Goal: Information Seeking & Learning: Check status

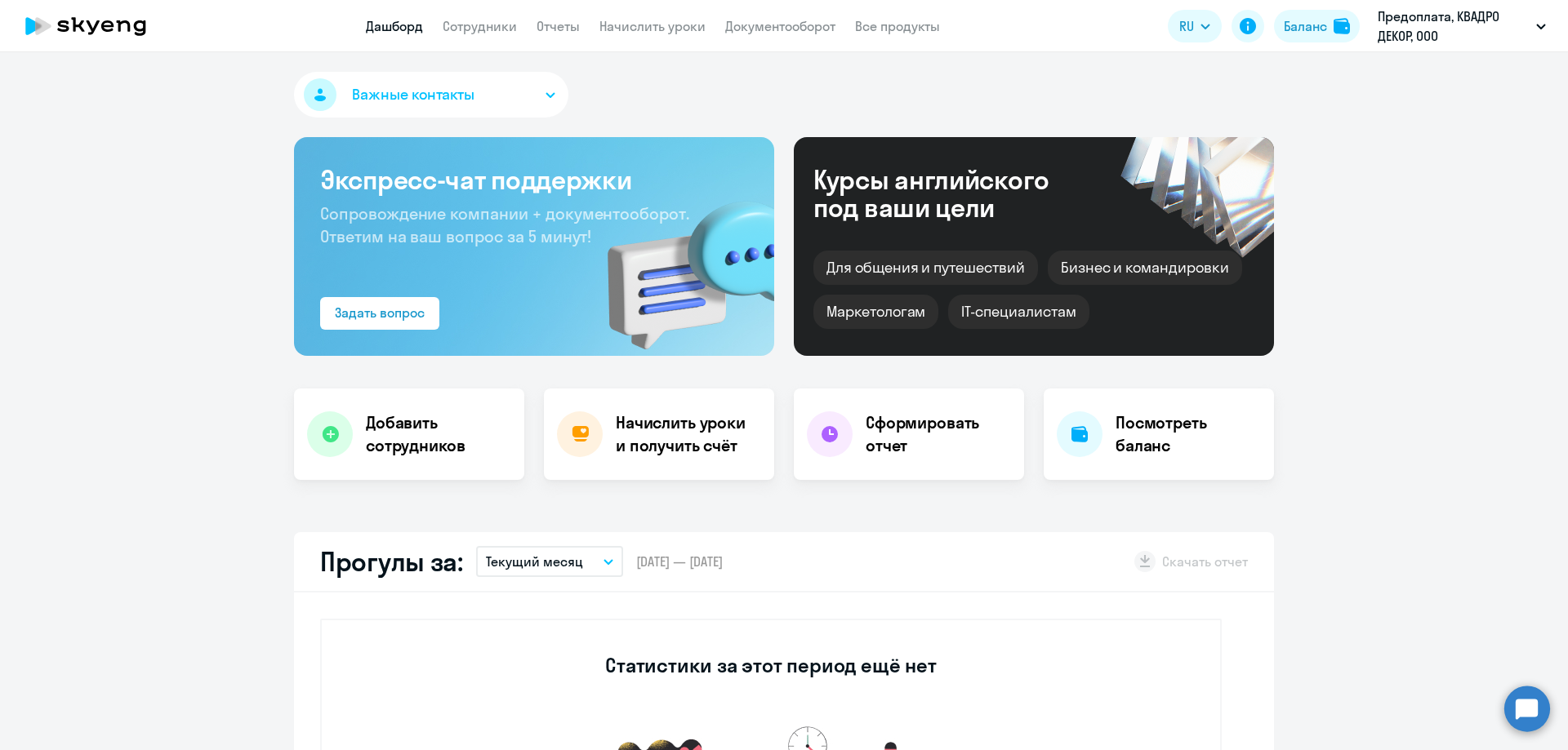
select select "30"
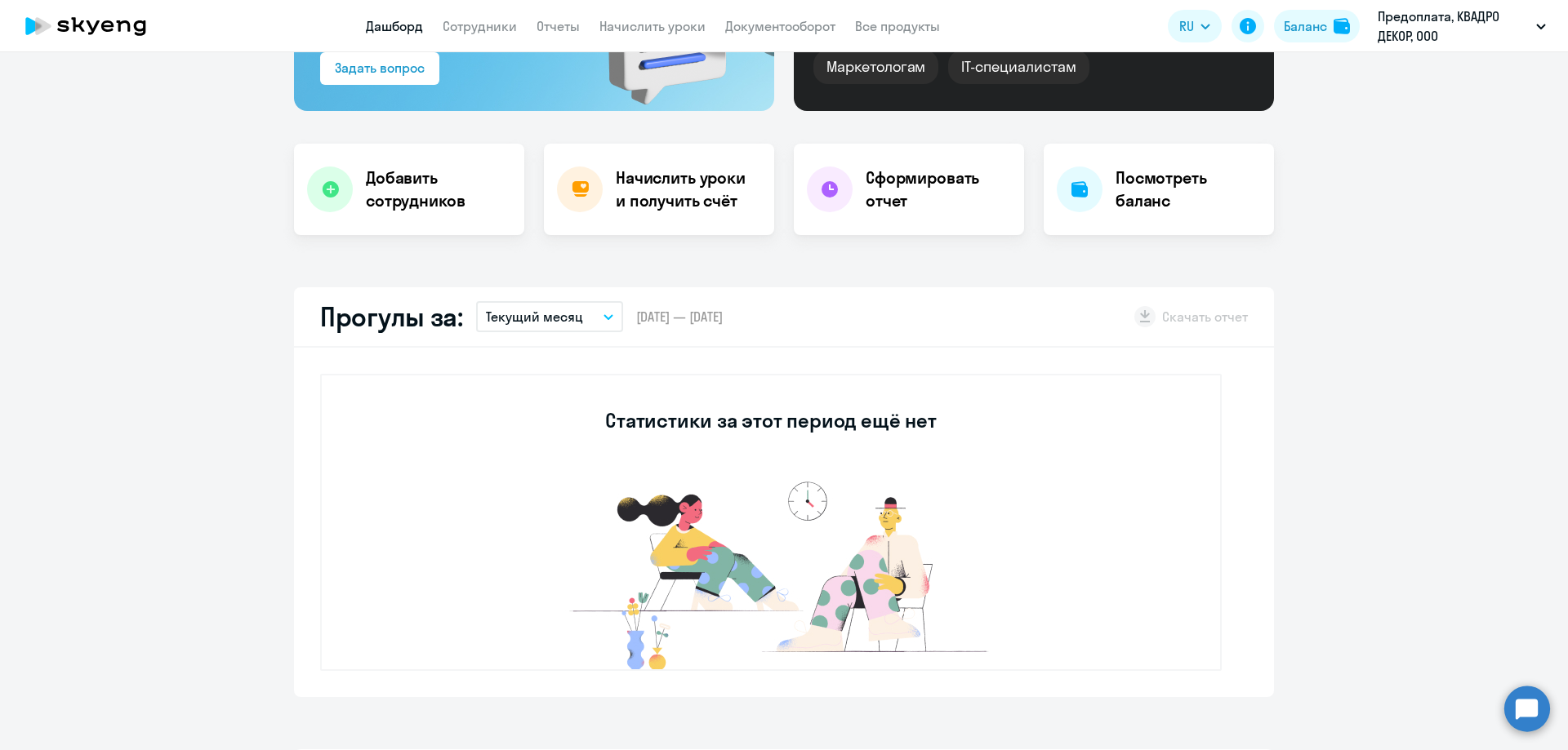
click at [586, 316] on button "Текущий месяц" at bounding box center [550, 317] width 147 height 31
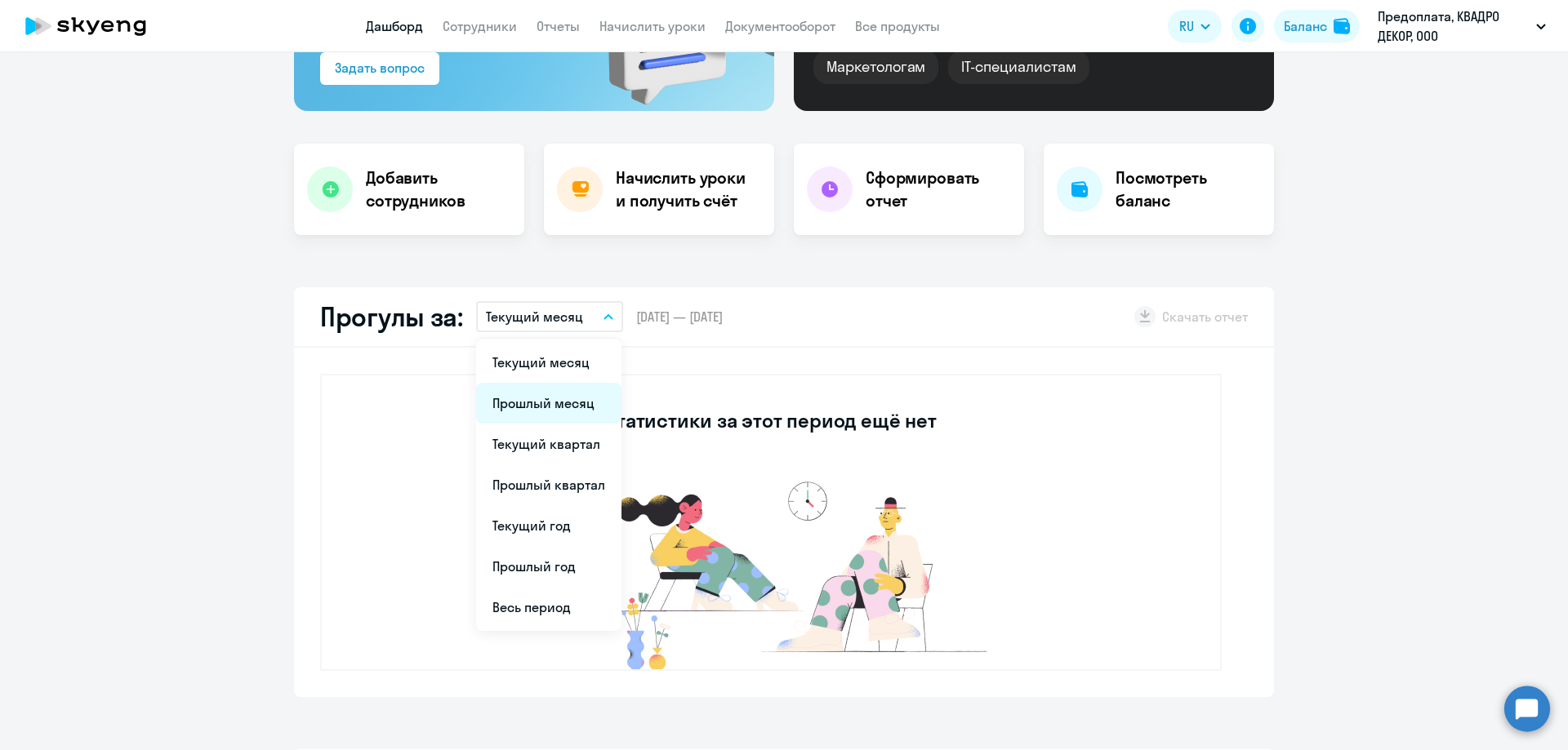
click at [577, 417] on li "Прошлый месяц" at bounding box center [549, 403] width 145 height 41
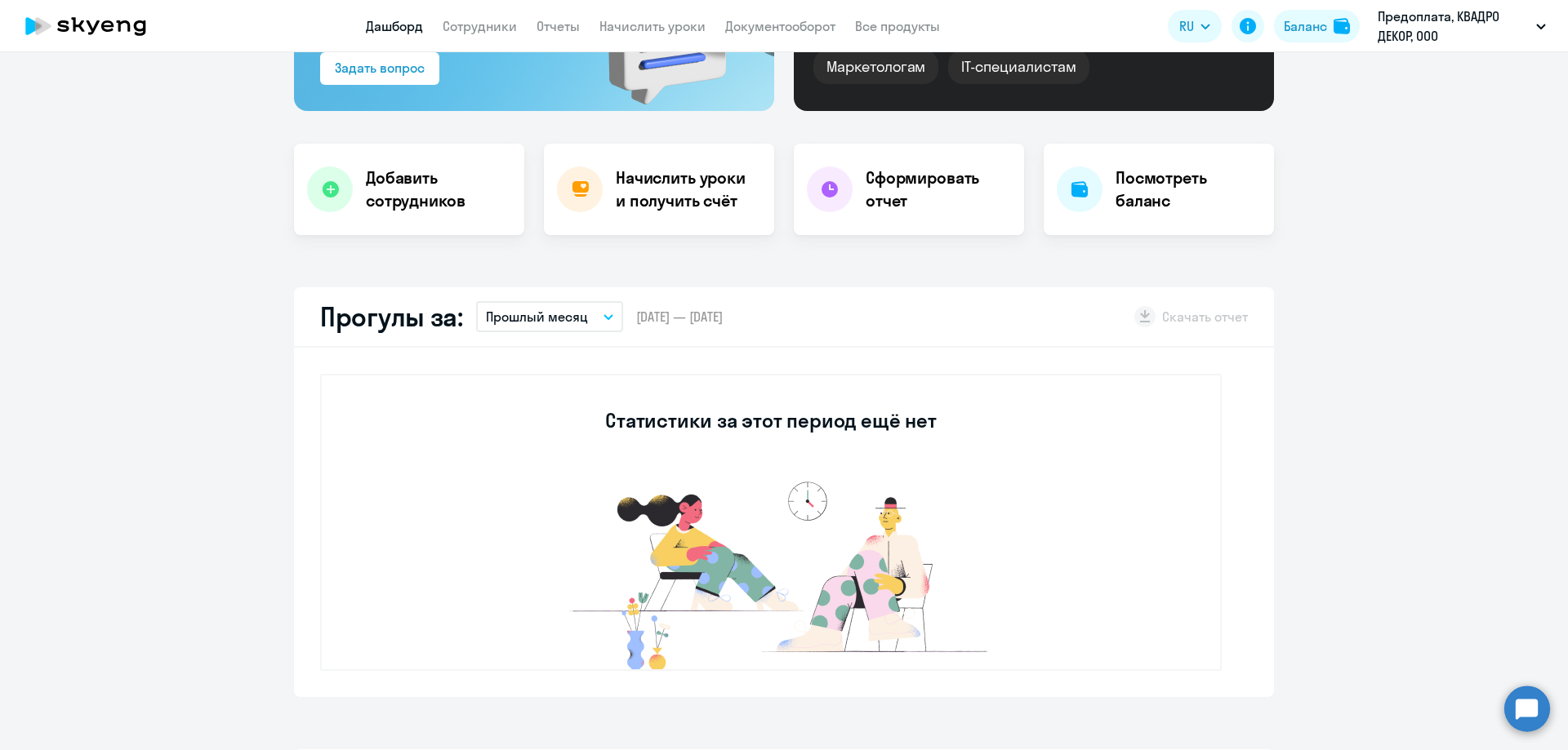
click at [604, 316] on icon "button" at bounding box center [608, 317] width 8 height 4
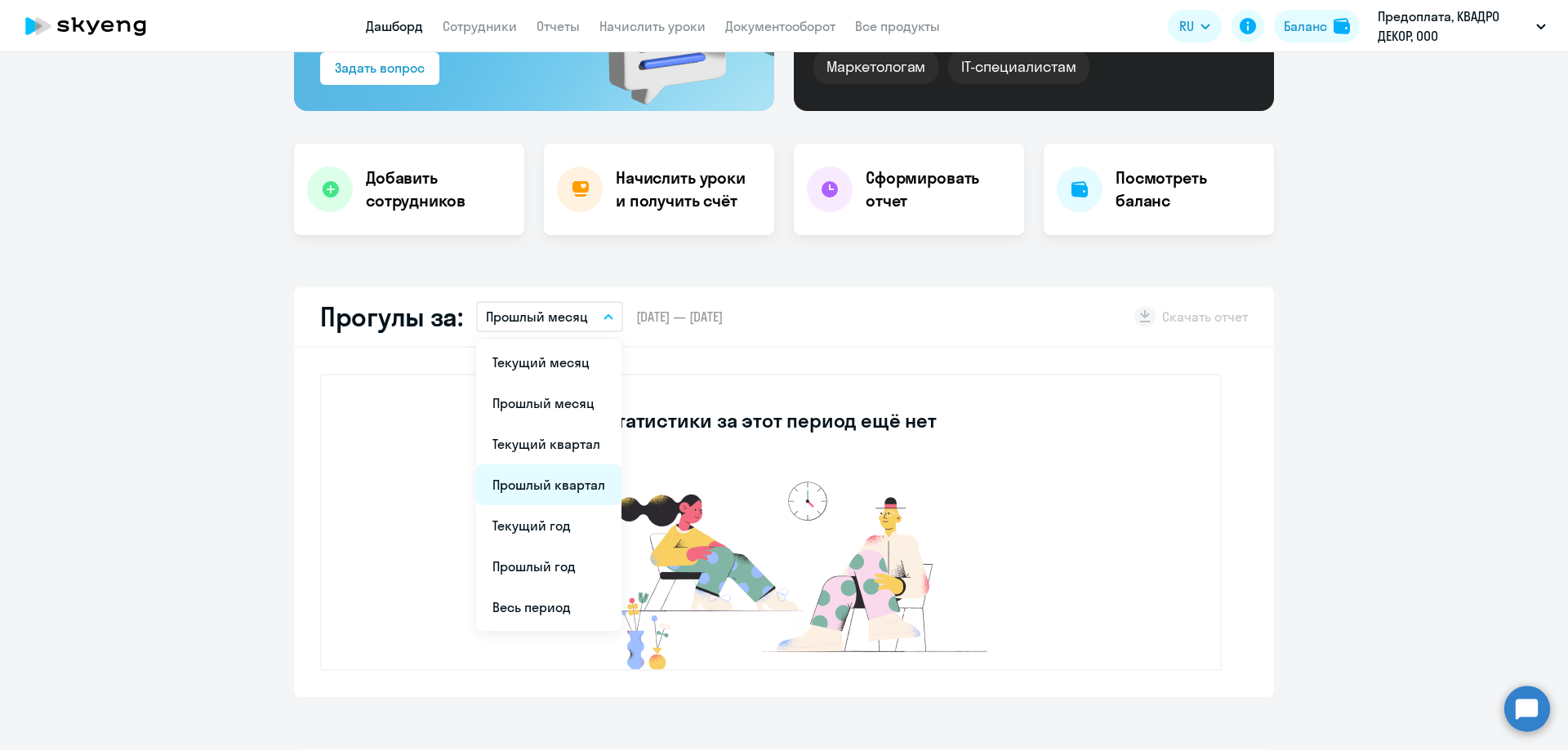
click at [555, 484] on li "Прошлый квартал" at bounding box center [549, 485] width 145 height 41
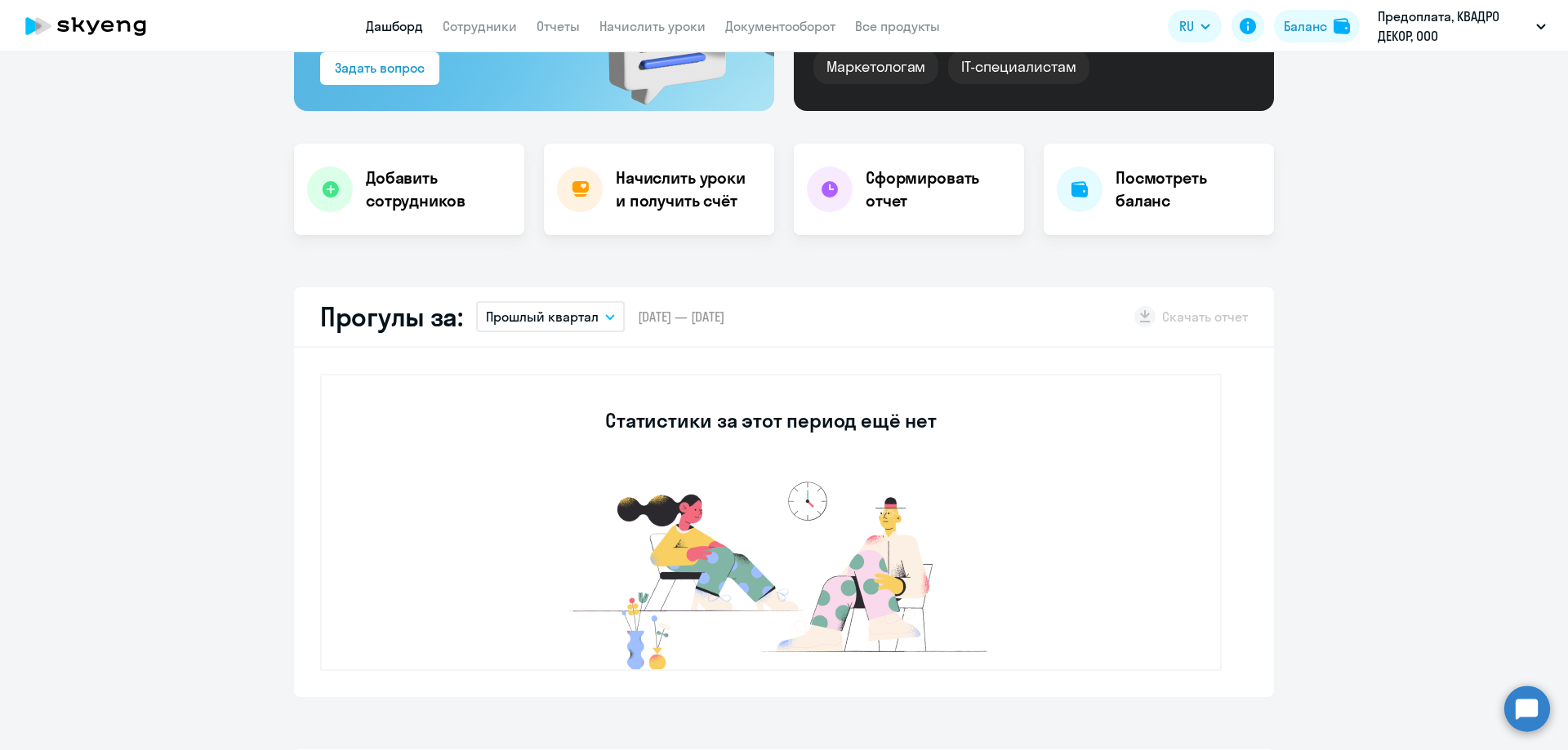
click at [593, 307] on button "Прошлый квартал" at bounding box center [551, 317] width 149 height 31
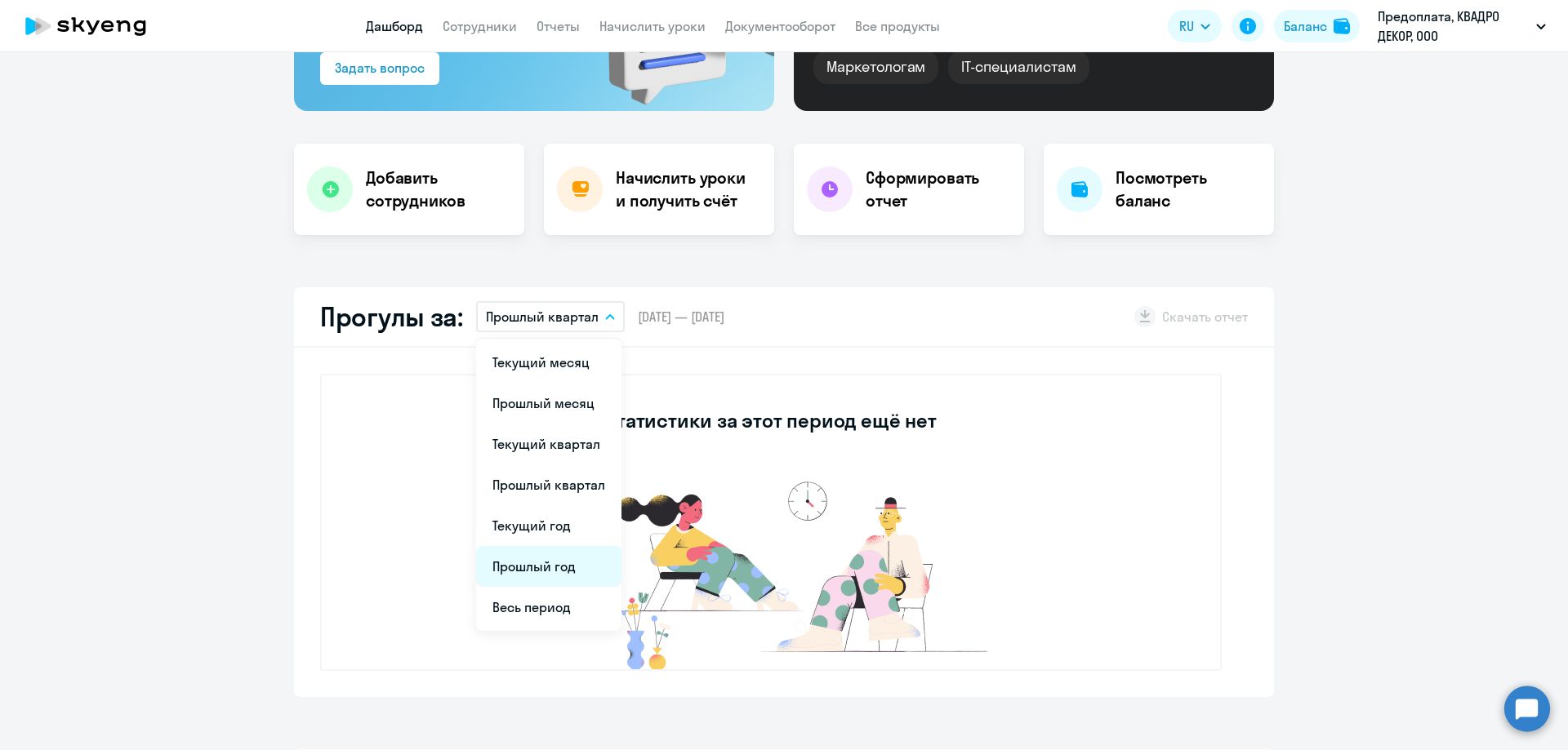
click at [555, 563] on li "Прошлый год" at bounding box center [549, 567] width 145 height 41
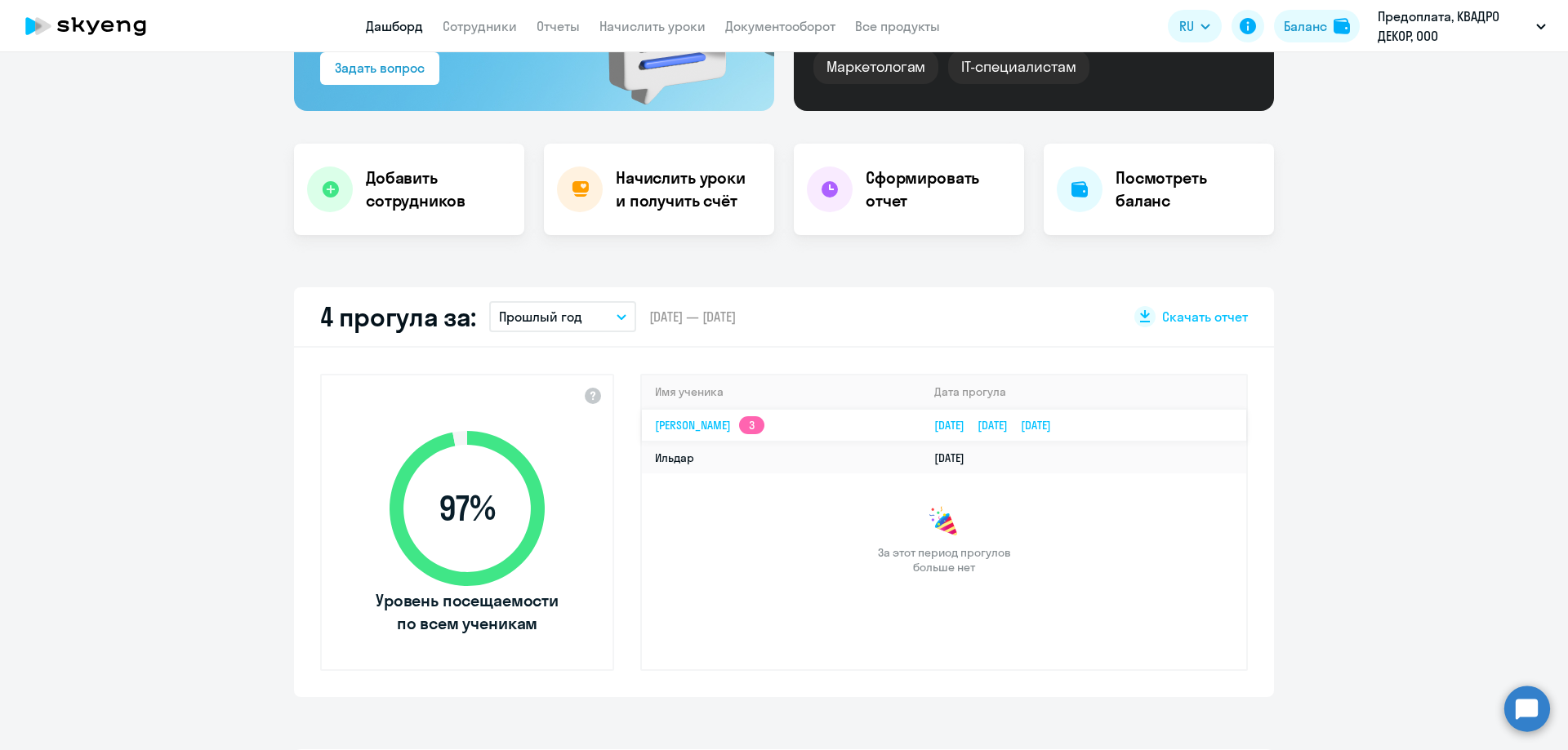
click at [859, 424] on td "[PERSON_NAME] 3" at bounding box center [782, 425] width 280 height 33
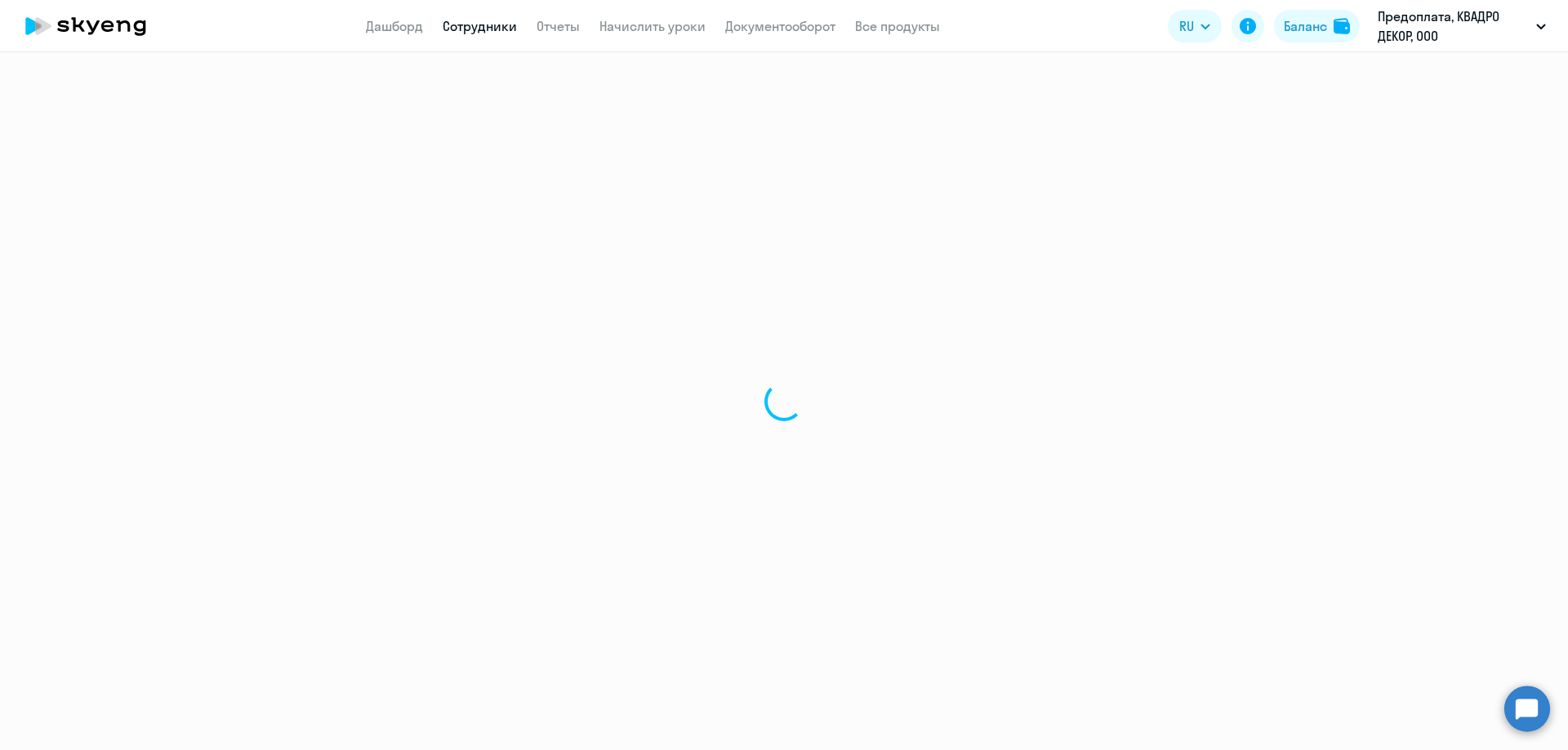
select select "english"
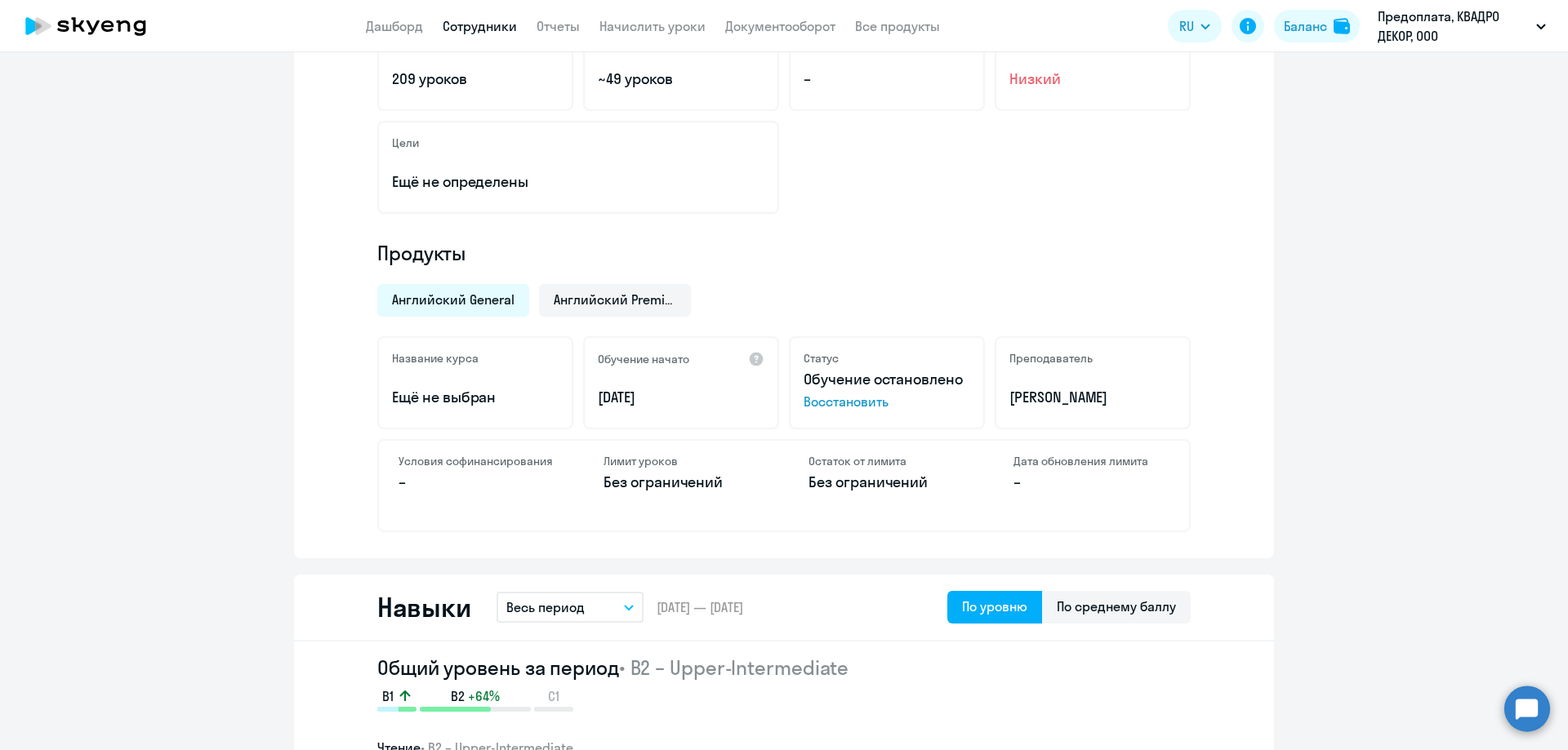
scroll to position [409, 0]
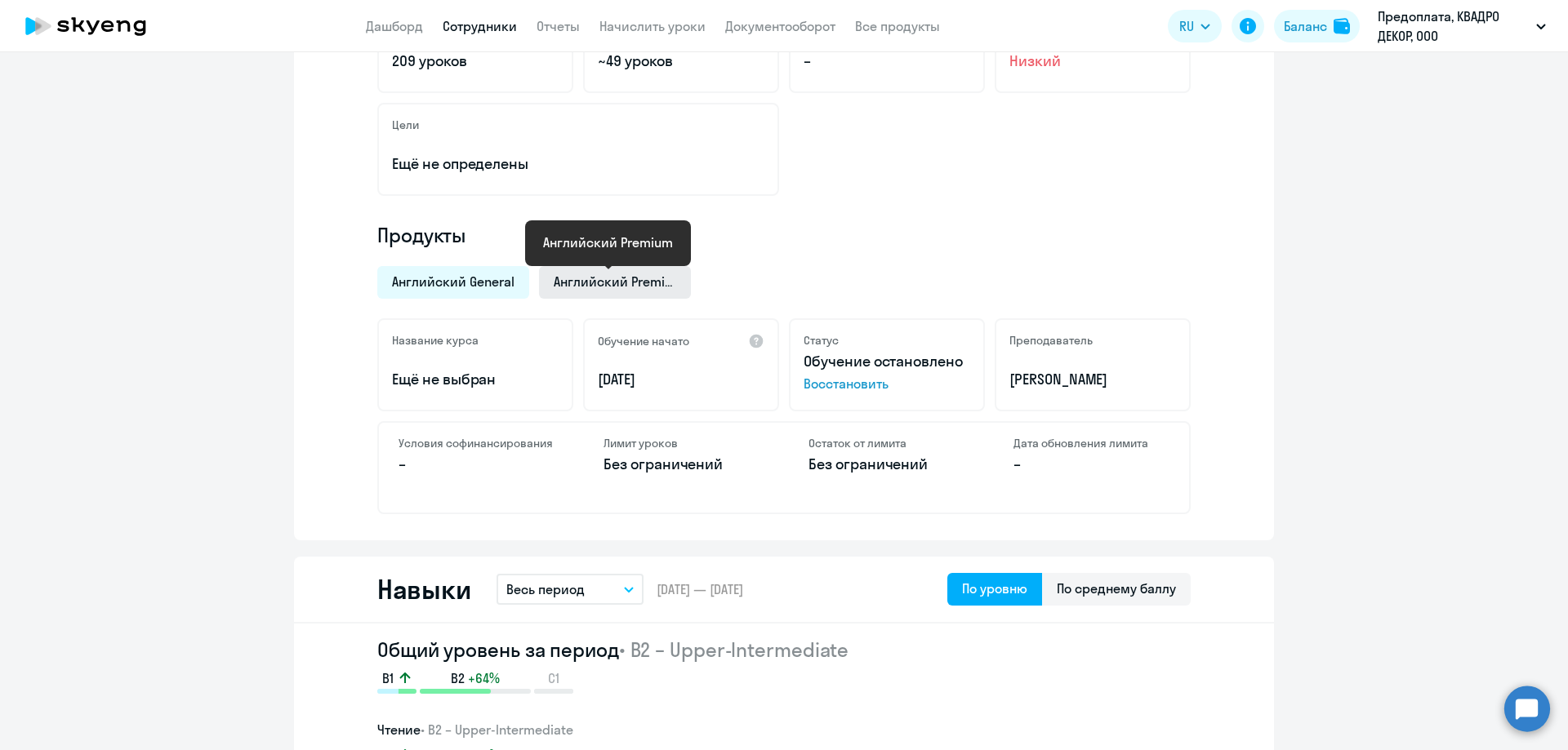
click at [629, 284] on span "Английский Premium" at bounding box center [615, 281] width 123 height 18
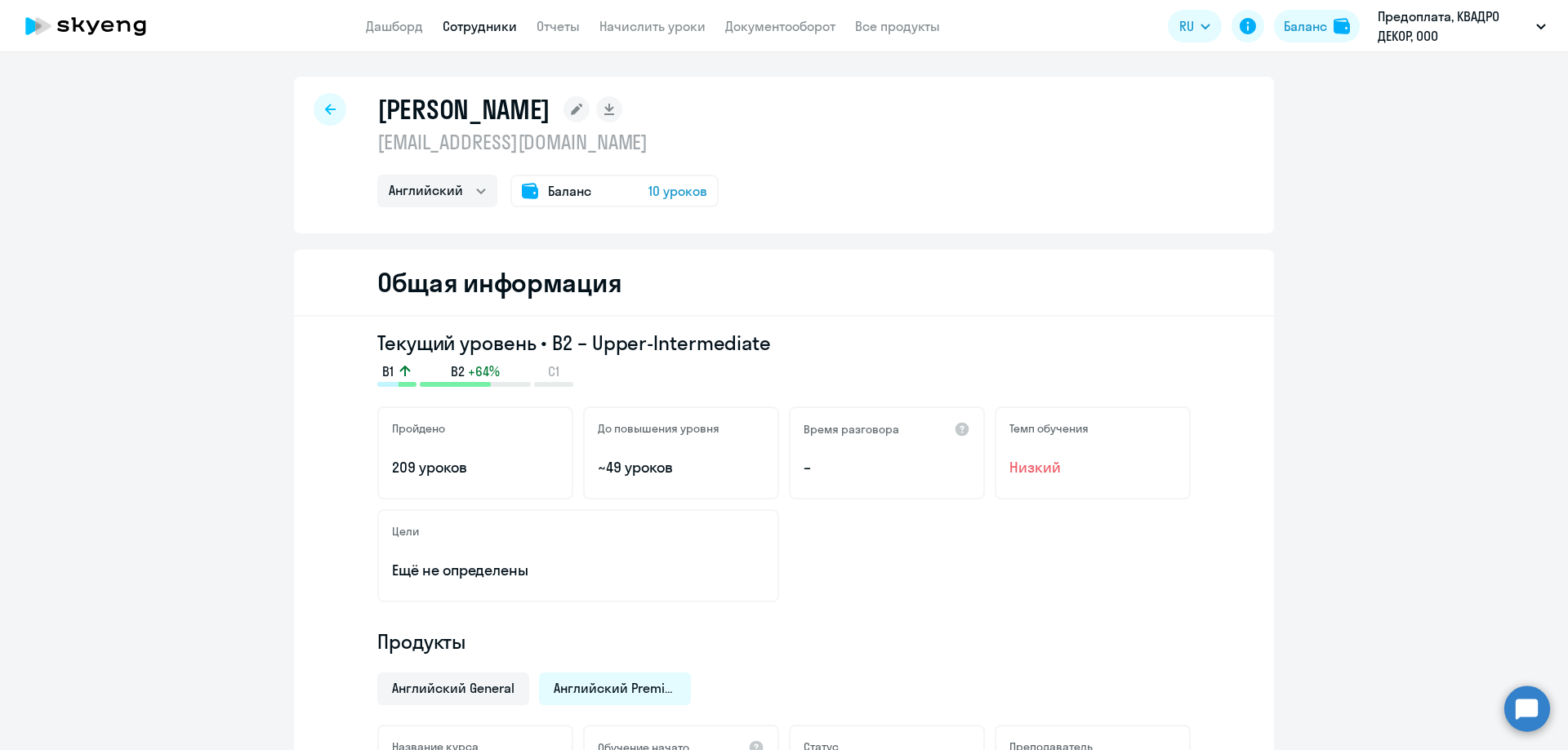
scroll to position [0, 0]
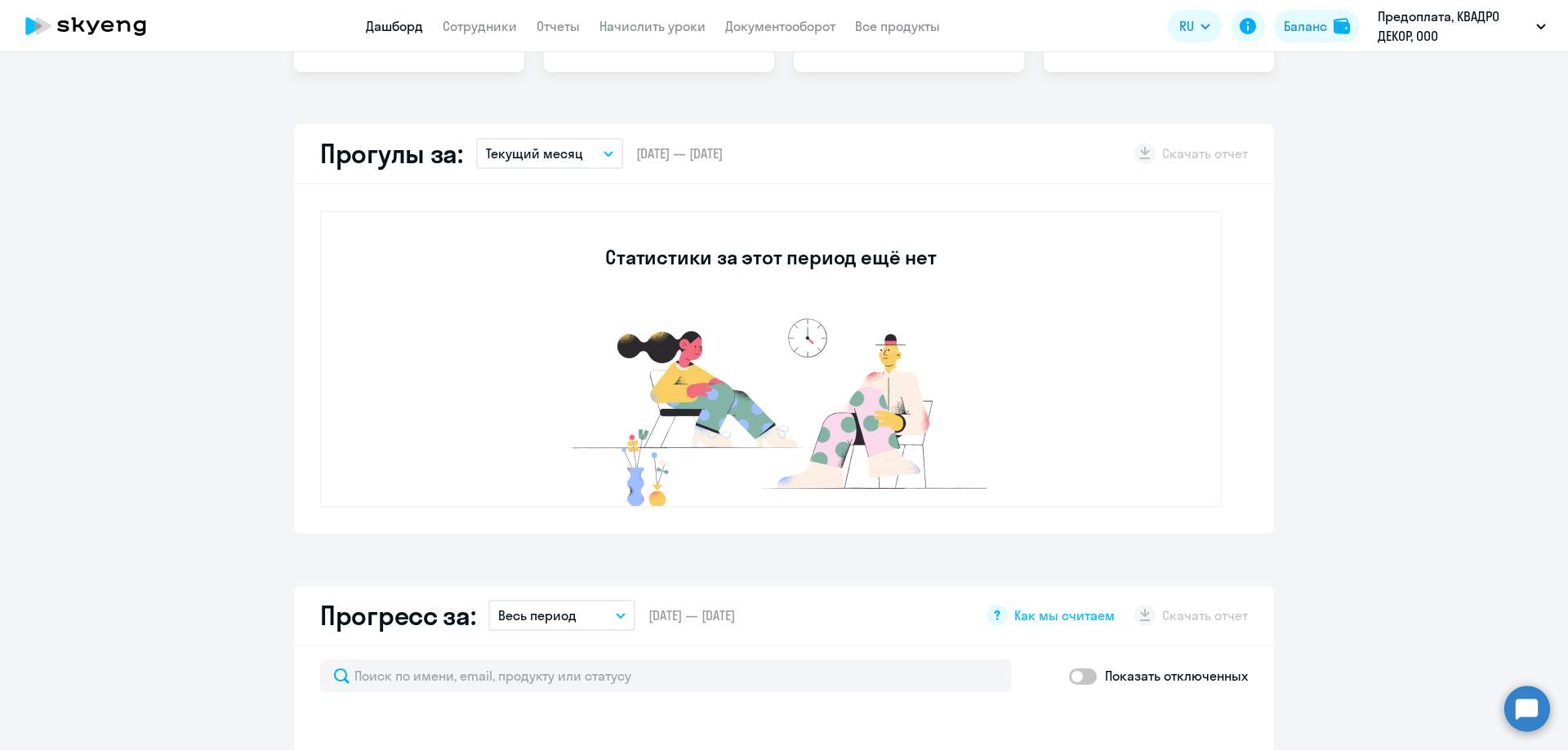
select select "30"
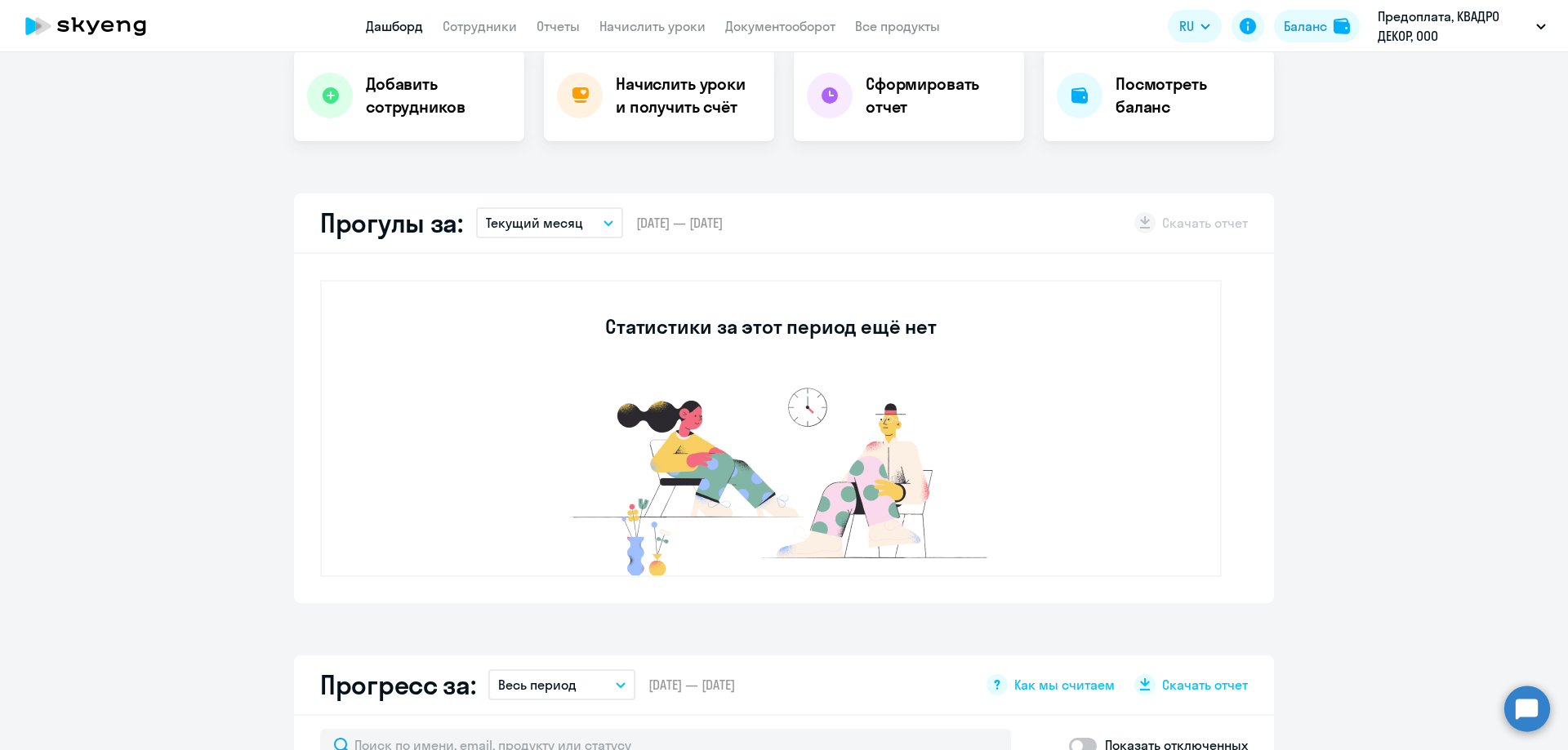
scroll to position [327, 0]
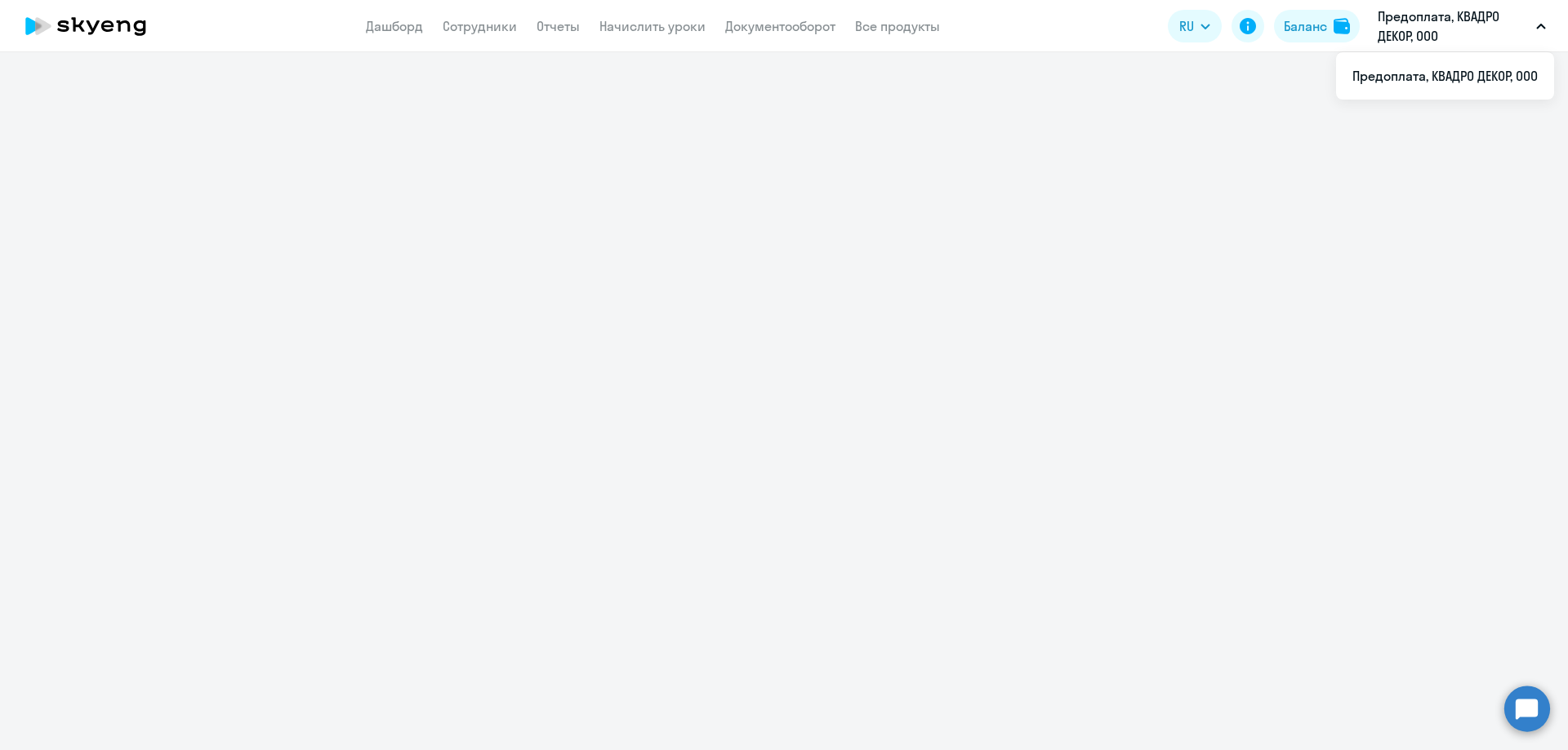
click at [1413, 26] on p "Предоплата, КВАДРО ДЕКОР, ООО" at bounding box center [1454, 25] width 152 height 39
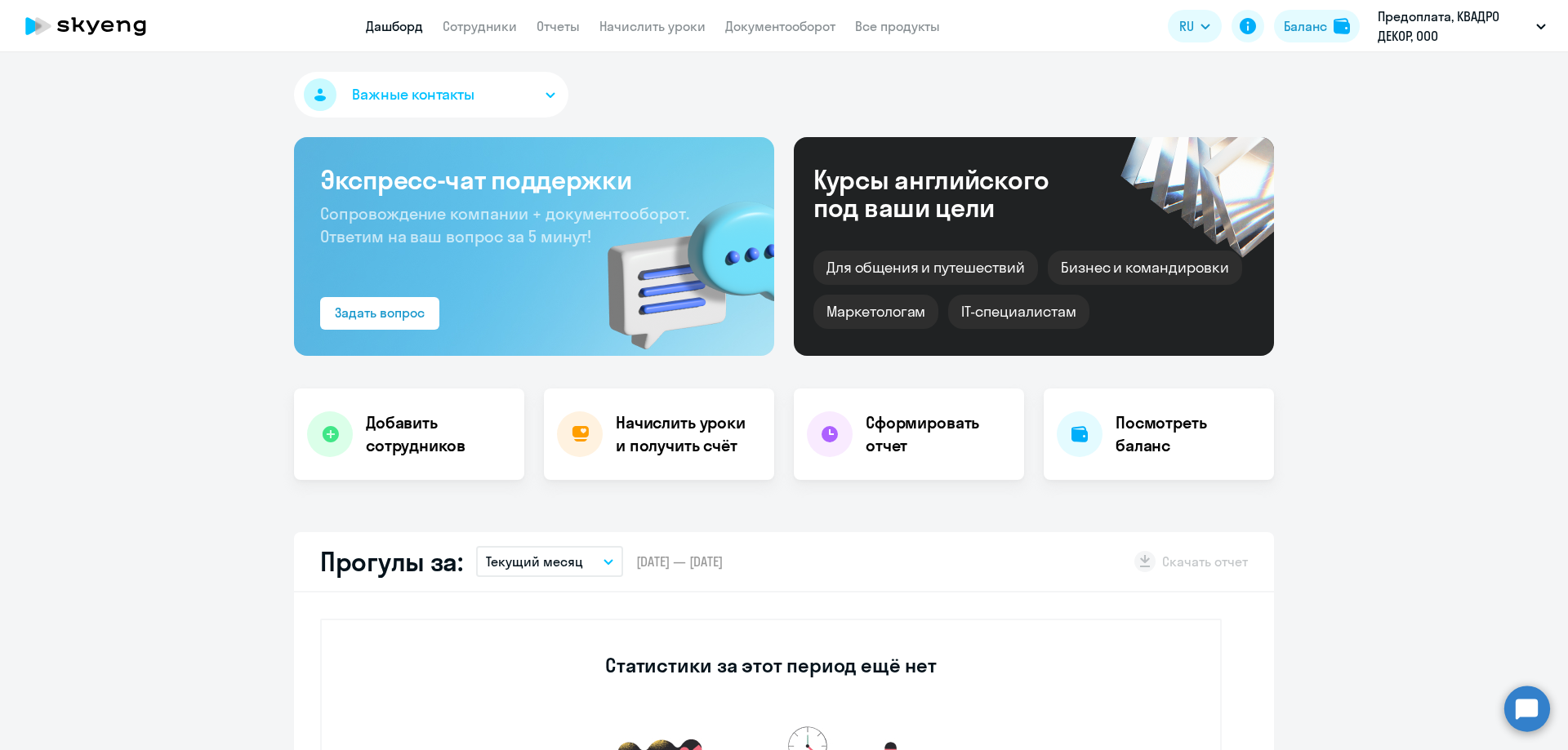
scroll to position [490, 0]
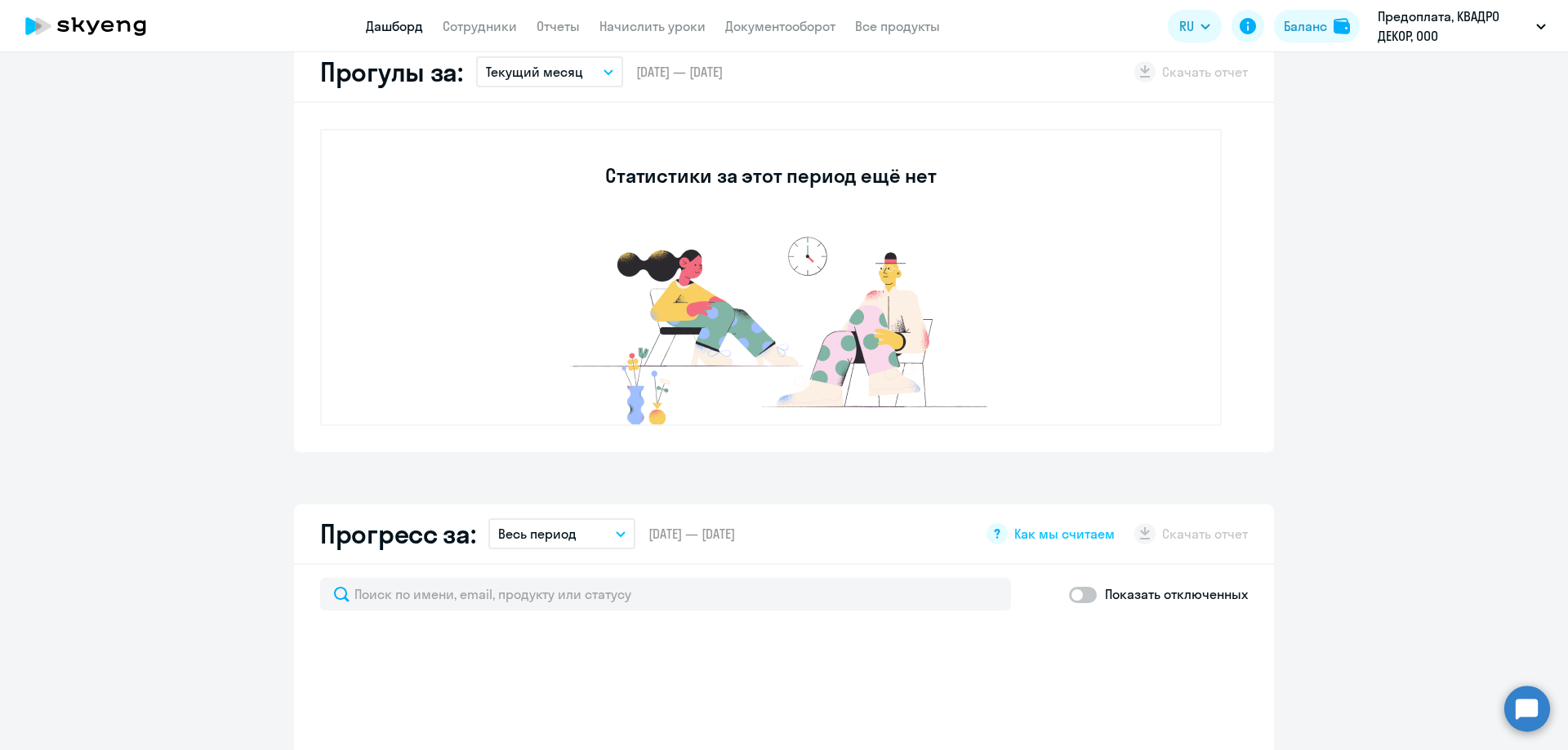
select select "30"
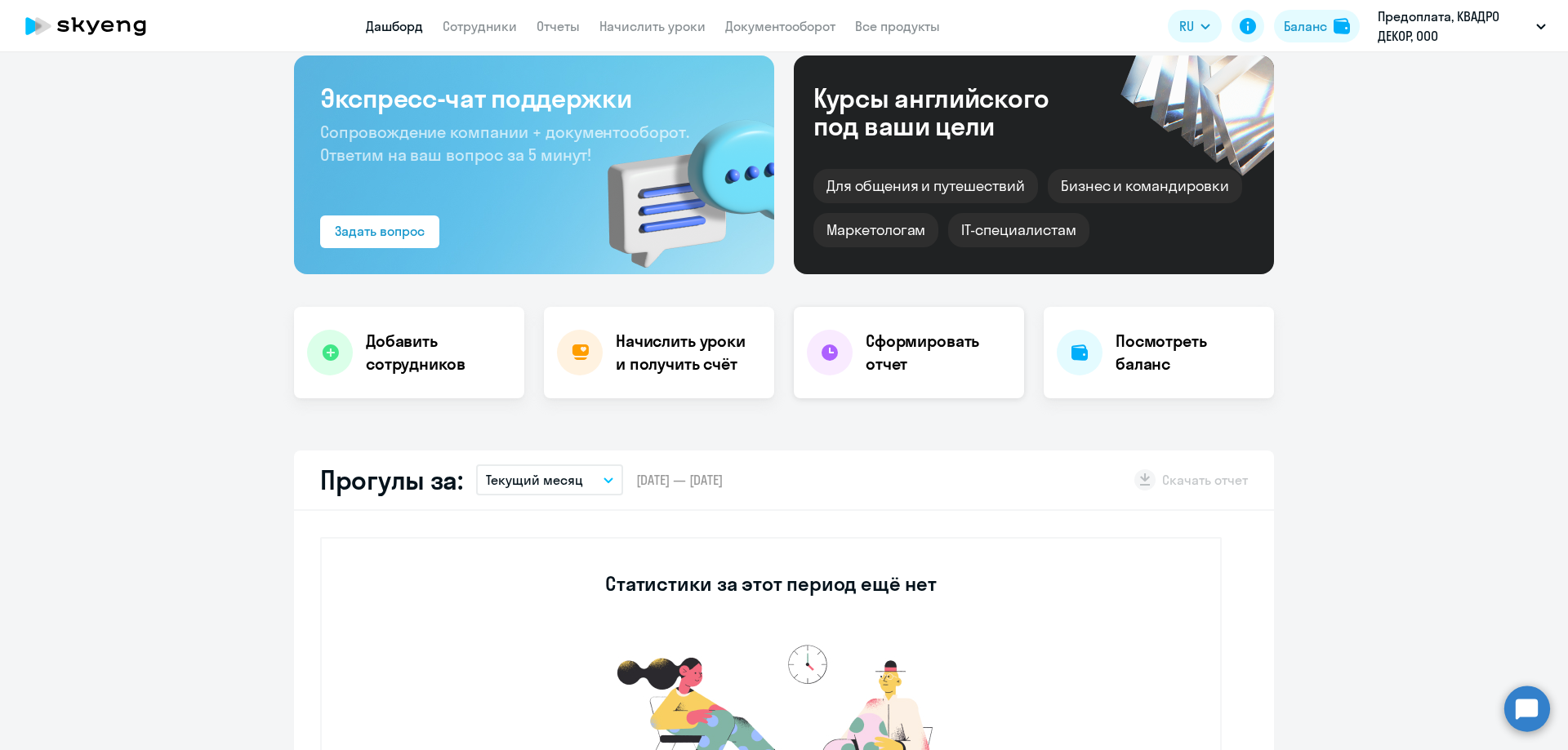
scroll to position [0, 0]
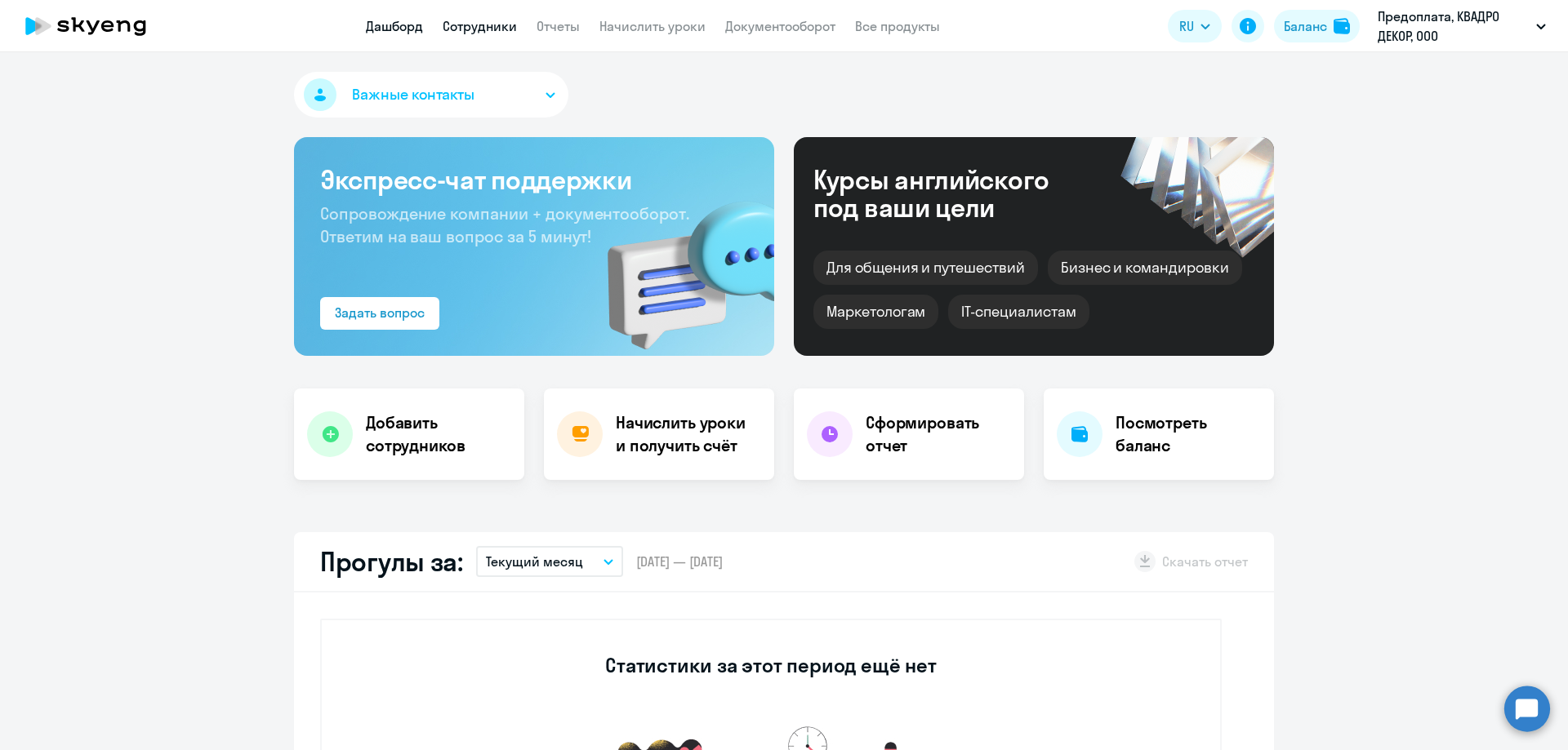
click at [452, 25] on link "Сотрудники" at bounding box center [480, 26] width 74 height 16
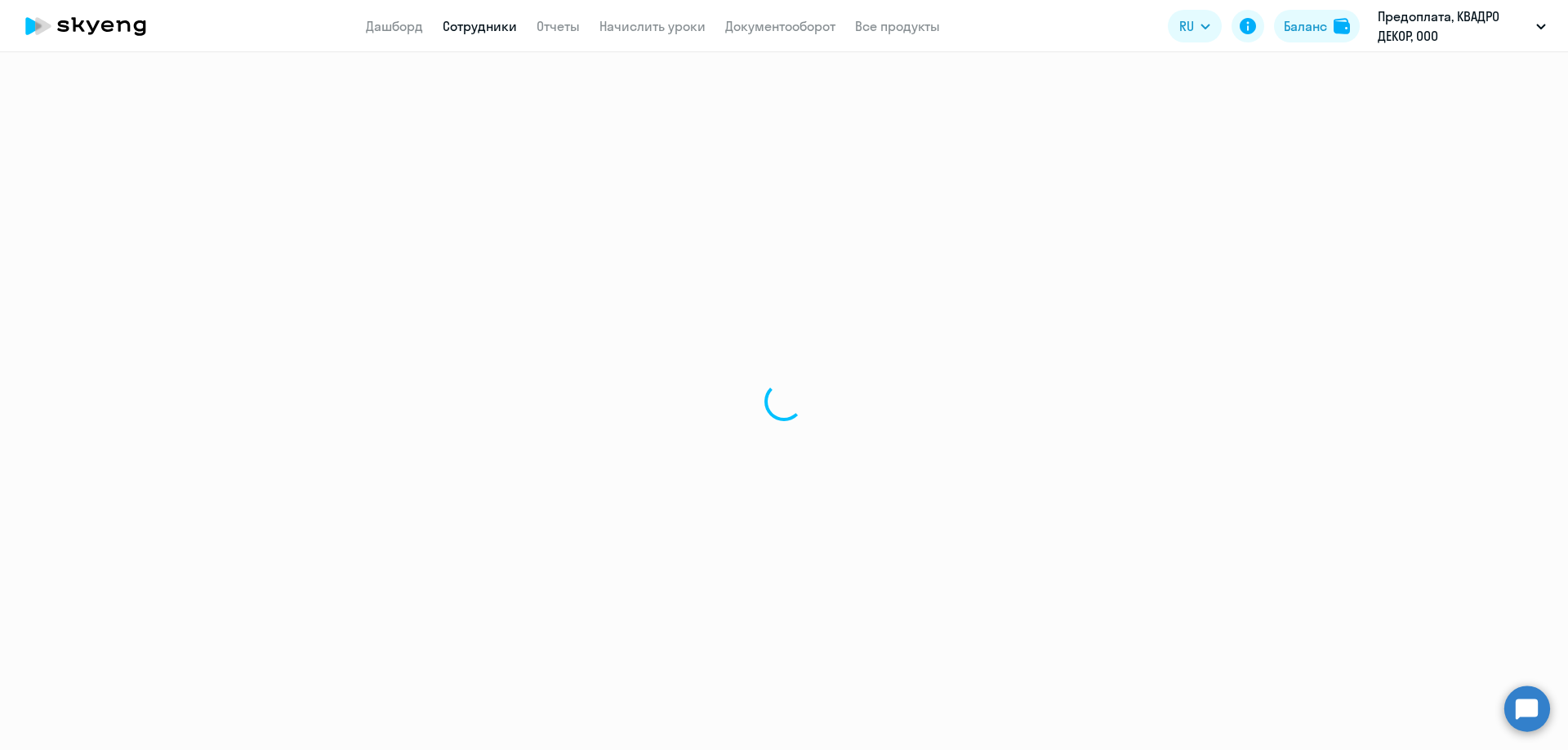
select select "30"
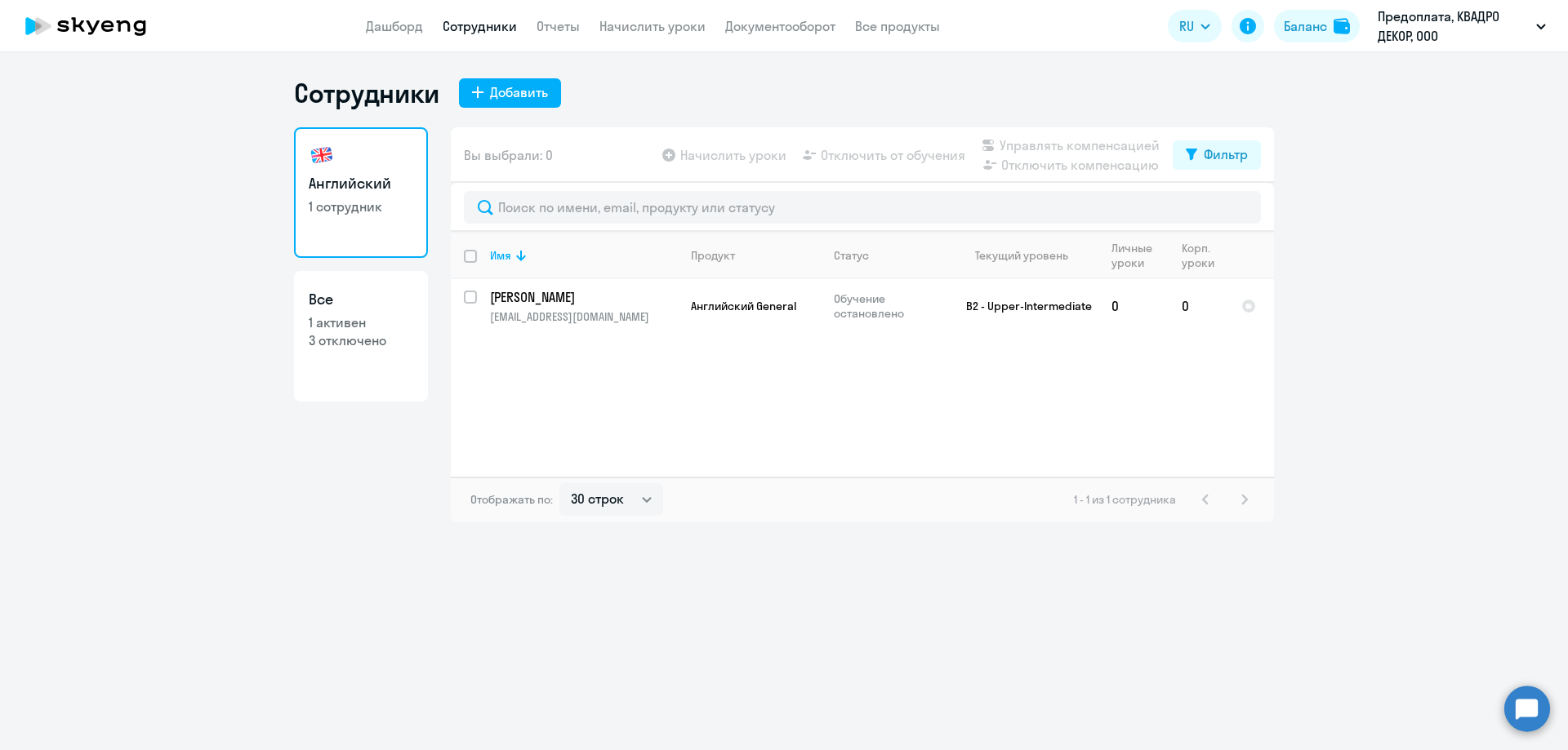
click at [358, 327] on p "1 активен" at bounding box center [361, 322] width 104 height 18
select select "30"
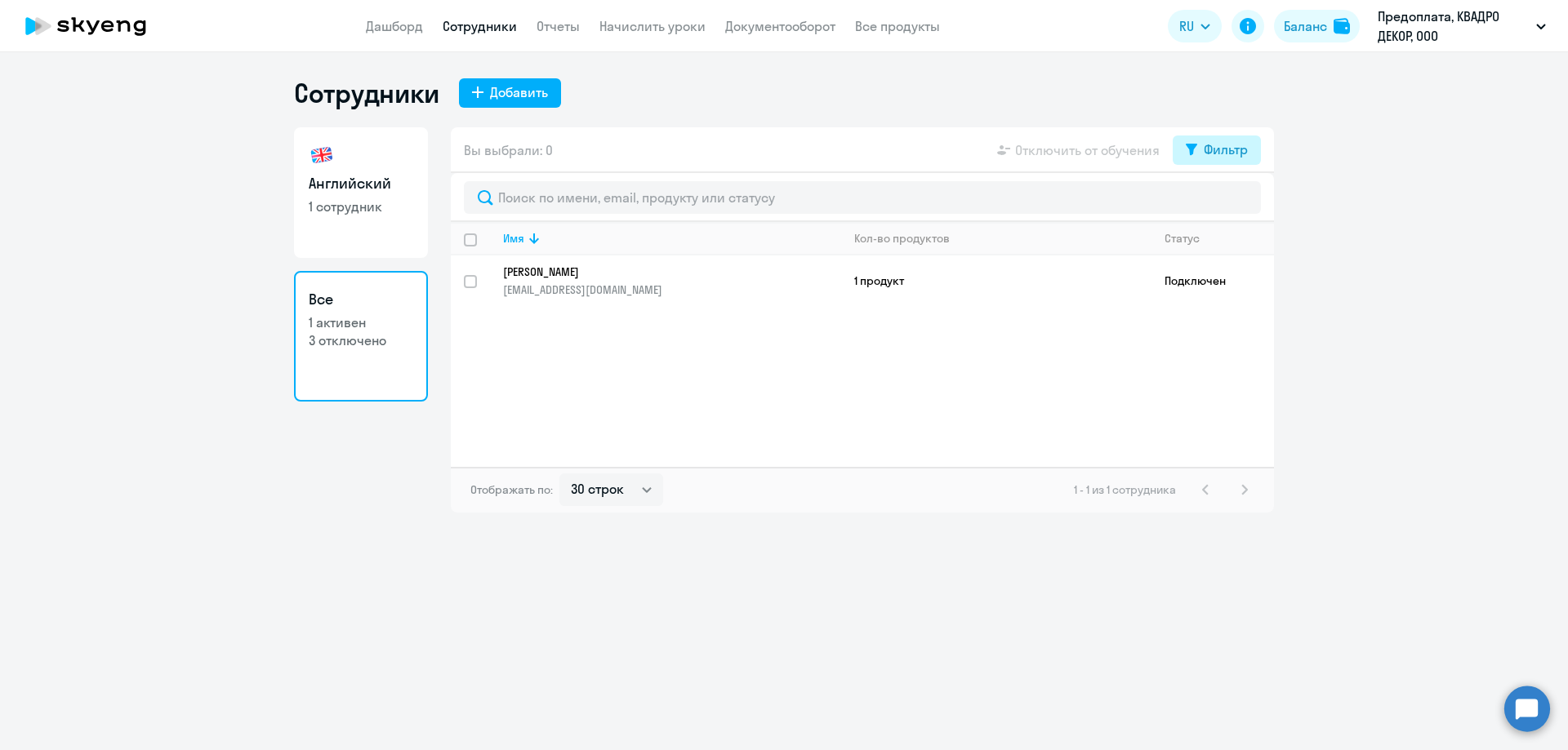
click at [1212, 140] on div "Фильтр" at bounding box center [1226, 150] width 45 height 20
click at [1222, 199] on span at bounding box center [1234, 203] width 28 height 16
click at [1220, 202] on input "checkbox" at bounding box center [1219, 202] width 1 height 1
checkbox input "true"
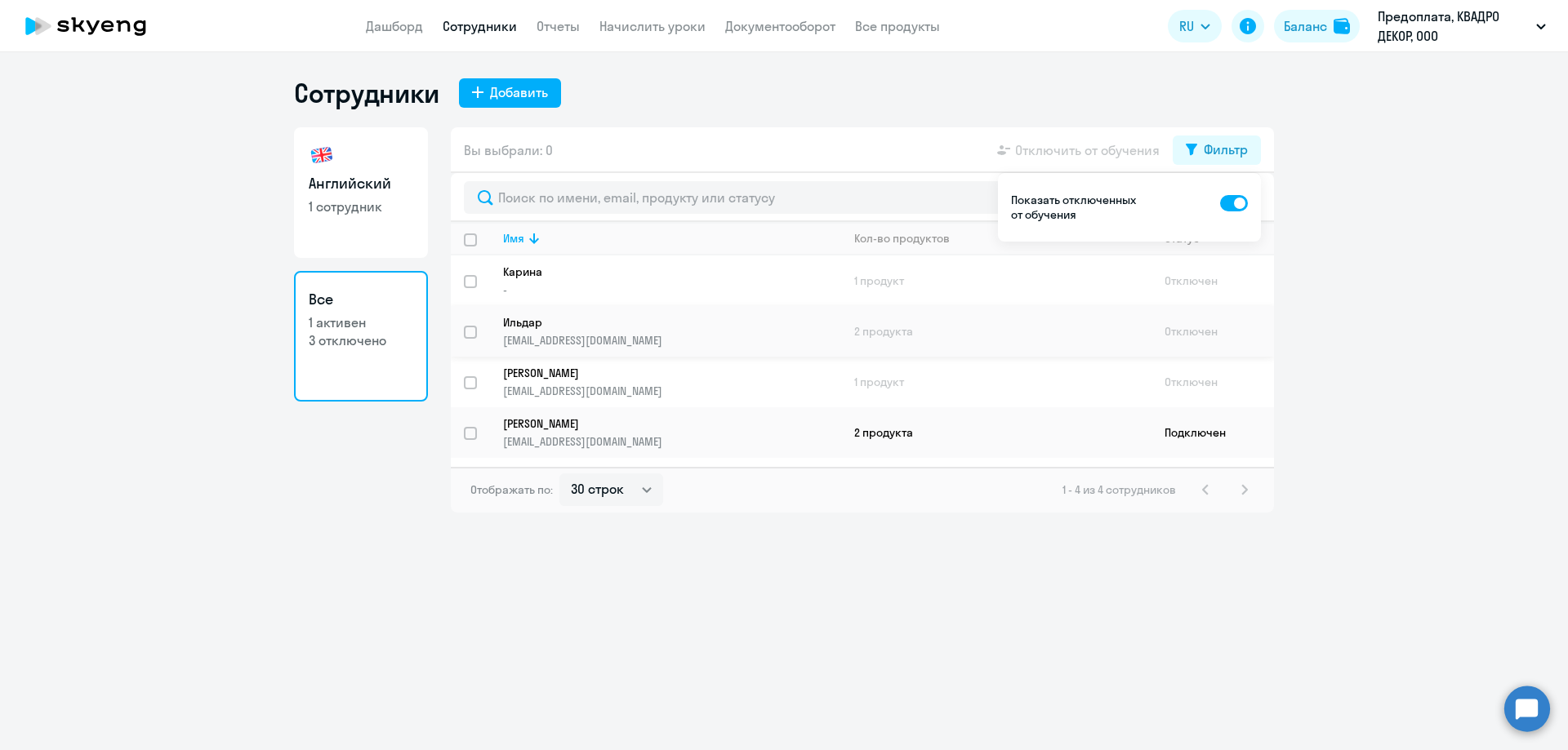
click at [750, 344] on p "iilyazov@yandex.ru" at bounding box center [671, 340] width 337 height 15
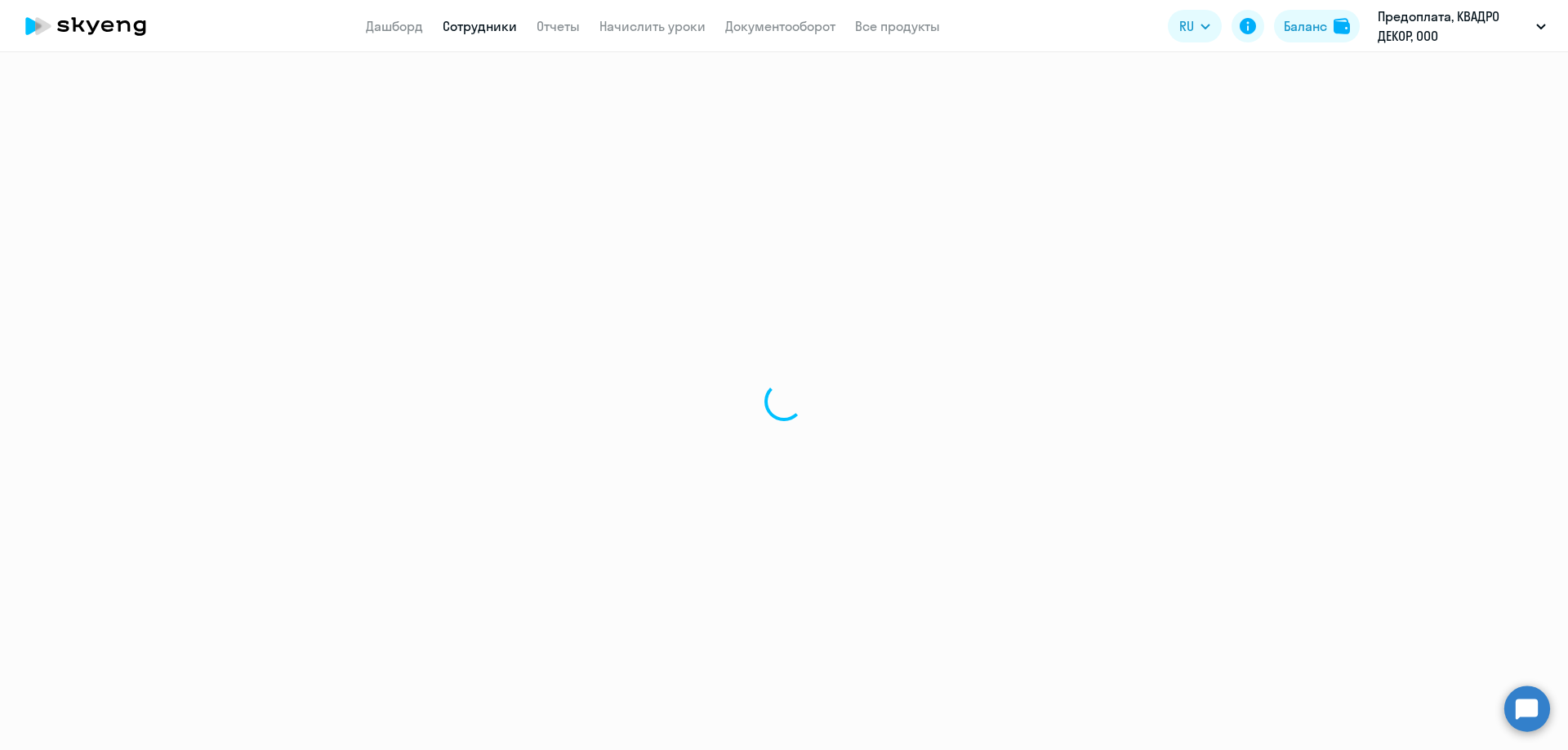
select select "english"
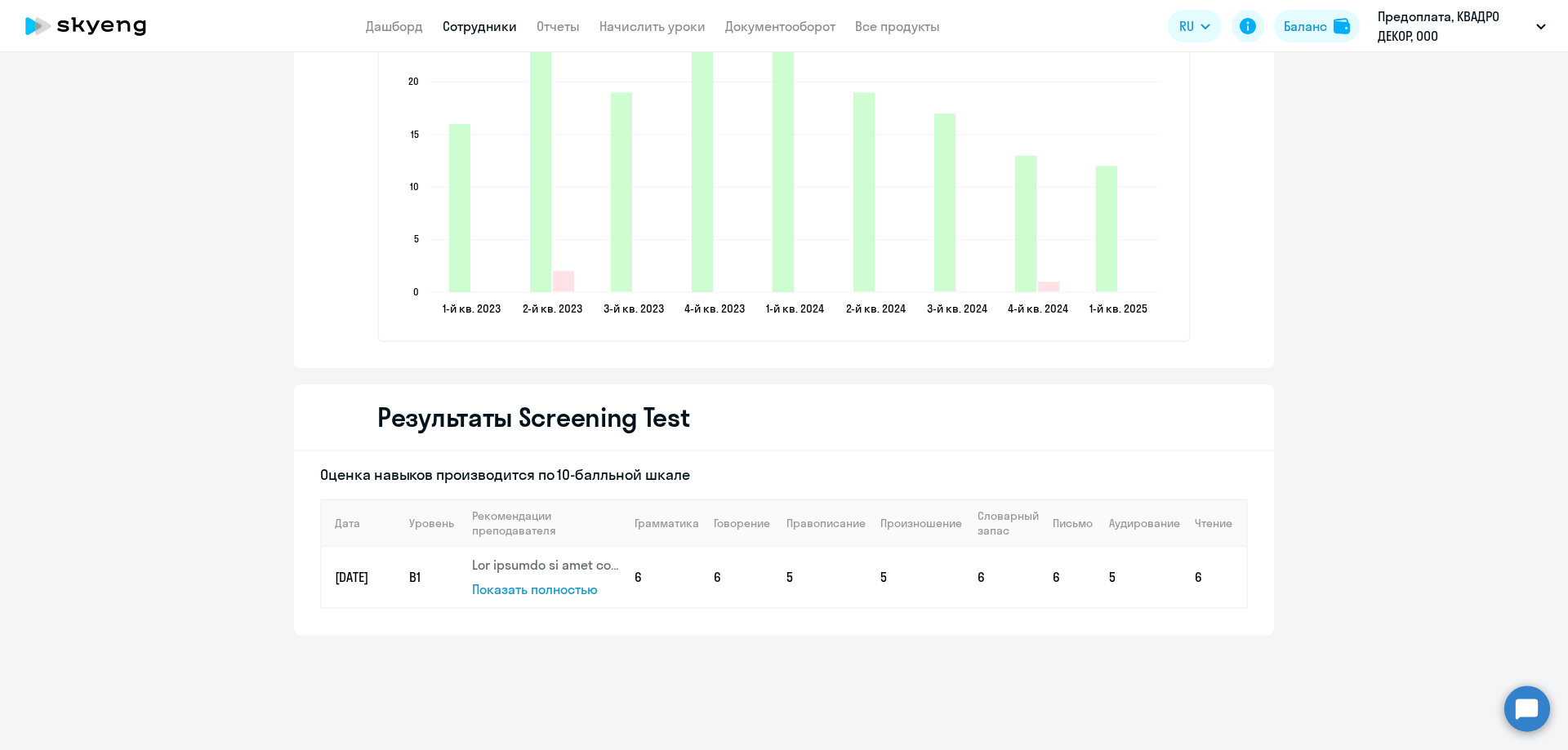
scroll to position [2423, 0]
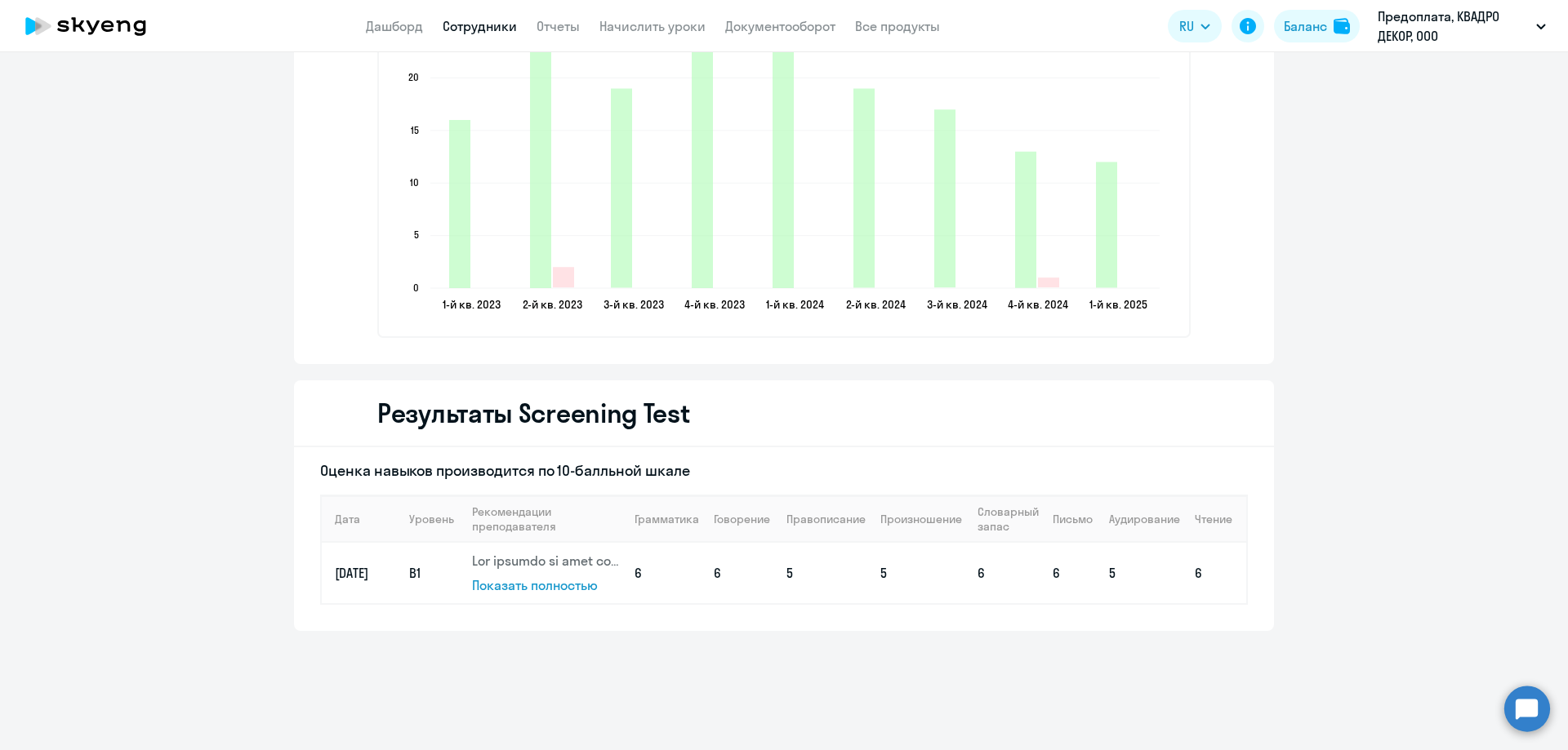
click at [563, 583] on span "Показать полностью" at bounding box center [535, 586] width 125 height 16
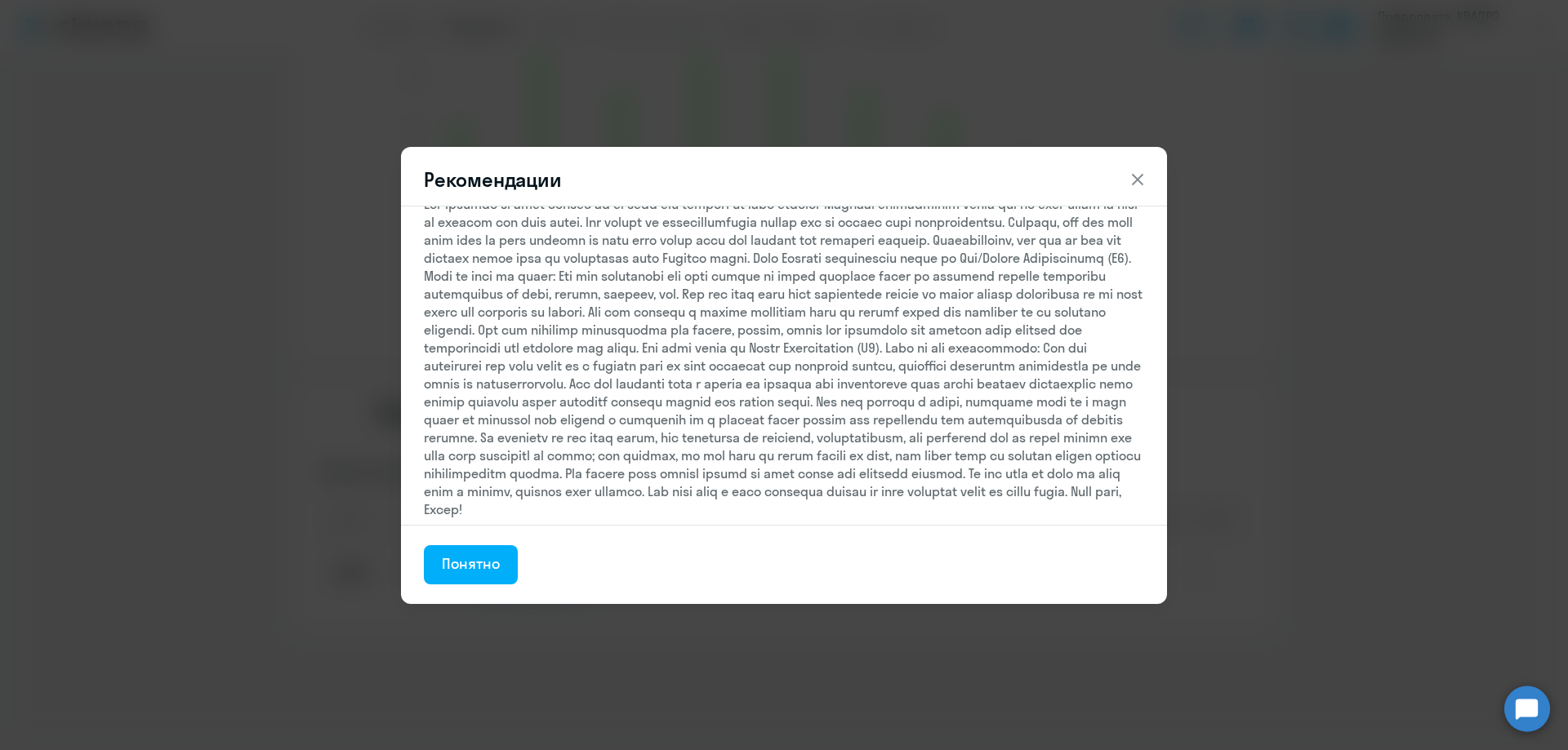
scroll to position [37, 0]
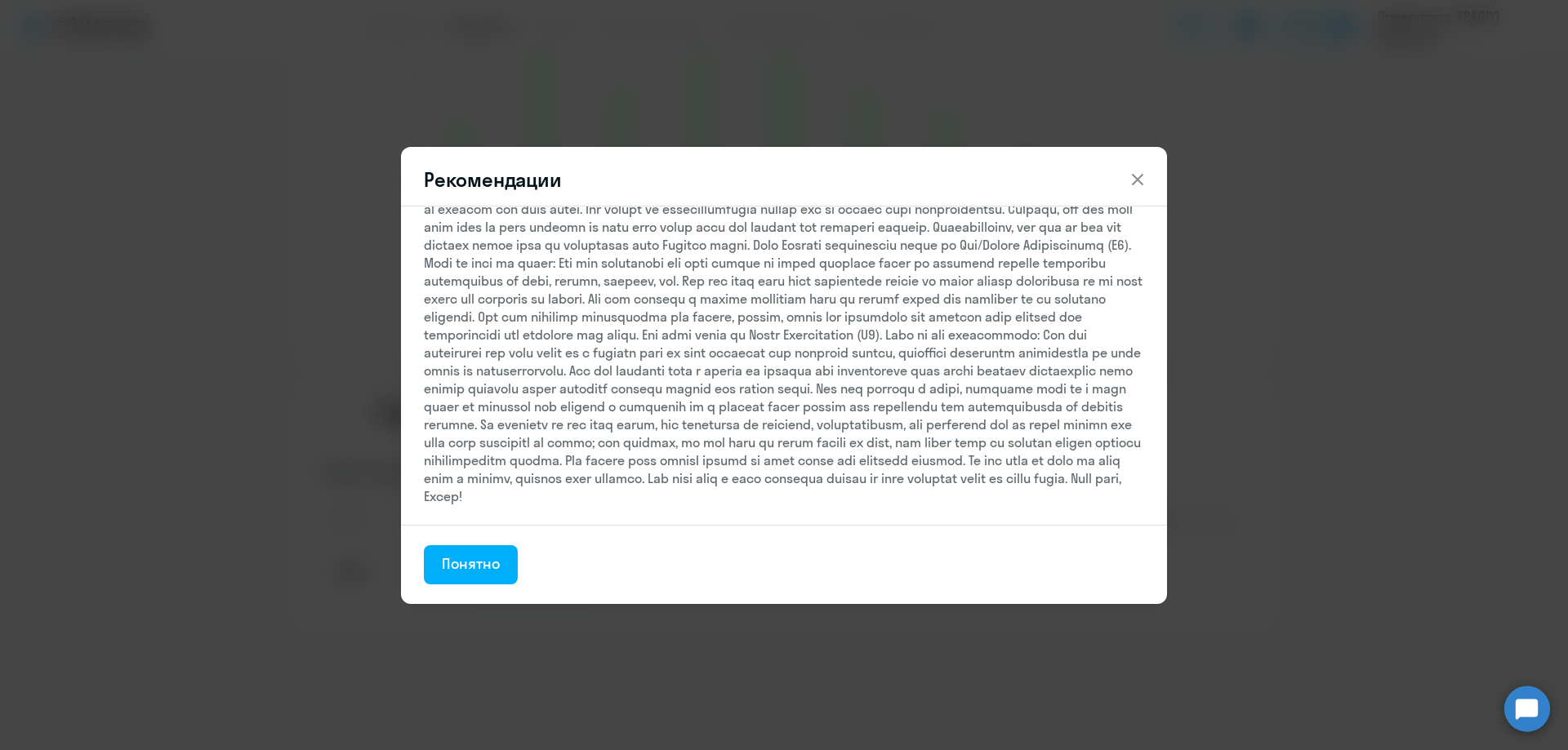
click at [1139, 180] on icon at bounding box center [1138, 180] width 20 height 20
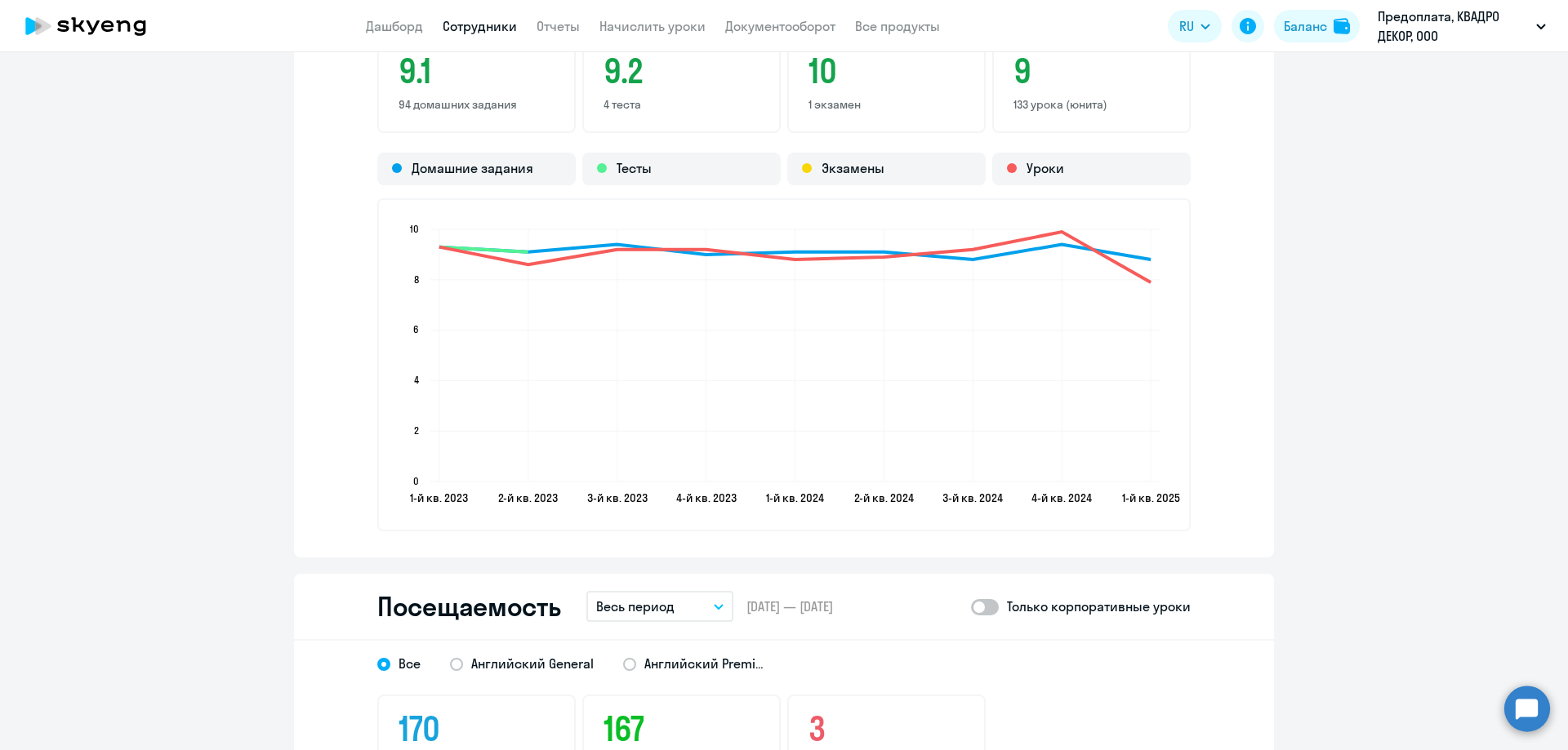
scroll to position [1470, 0]
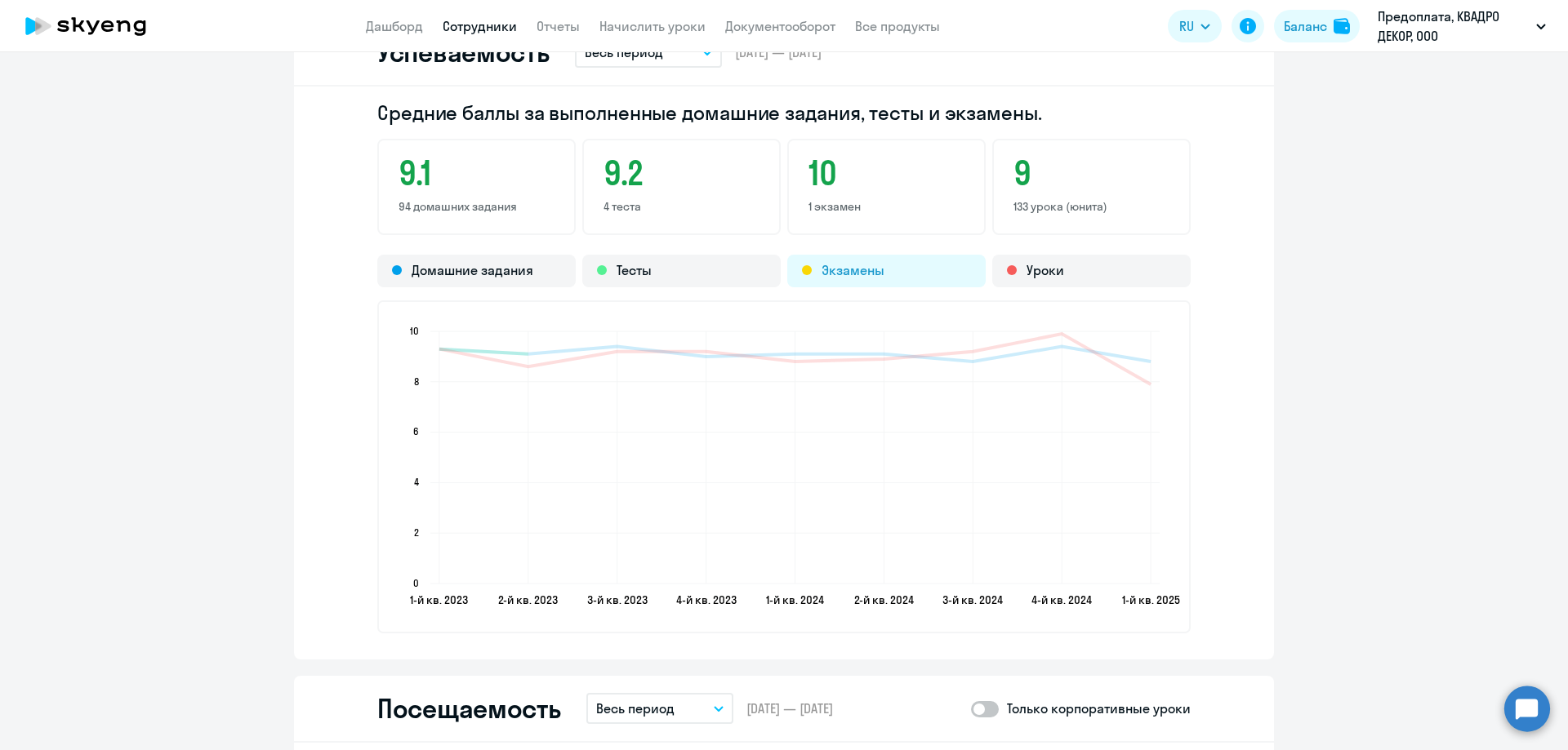
click at [865, 270] on div "Экзамены" at bounding box center [887, 271] width 198 height 33
click at [867, 267] on div "Экзамены" at bounding box center [887, 271] width 198 height 33
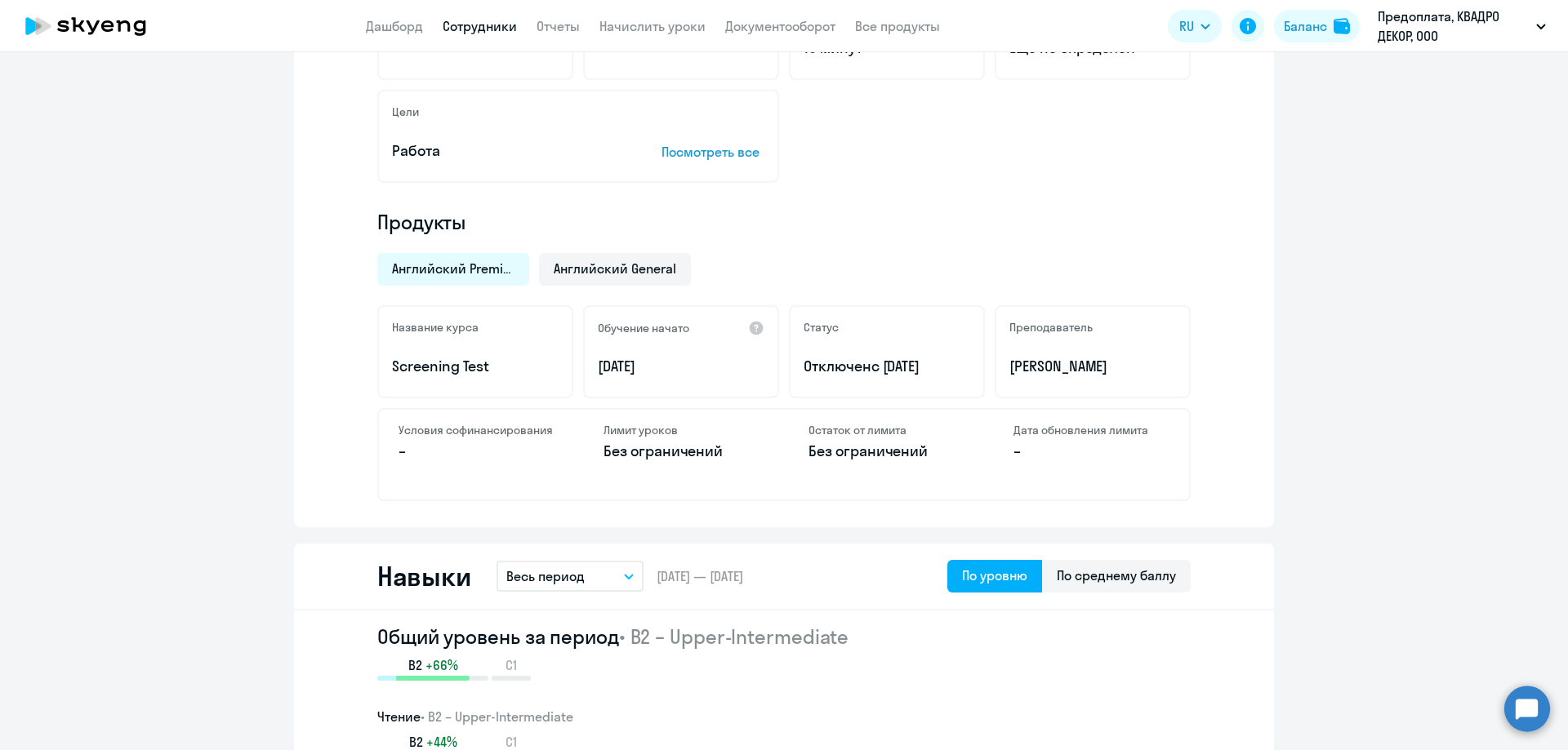
scroll to position [0, 0]
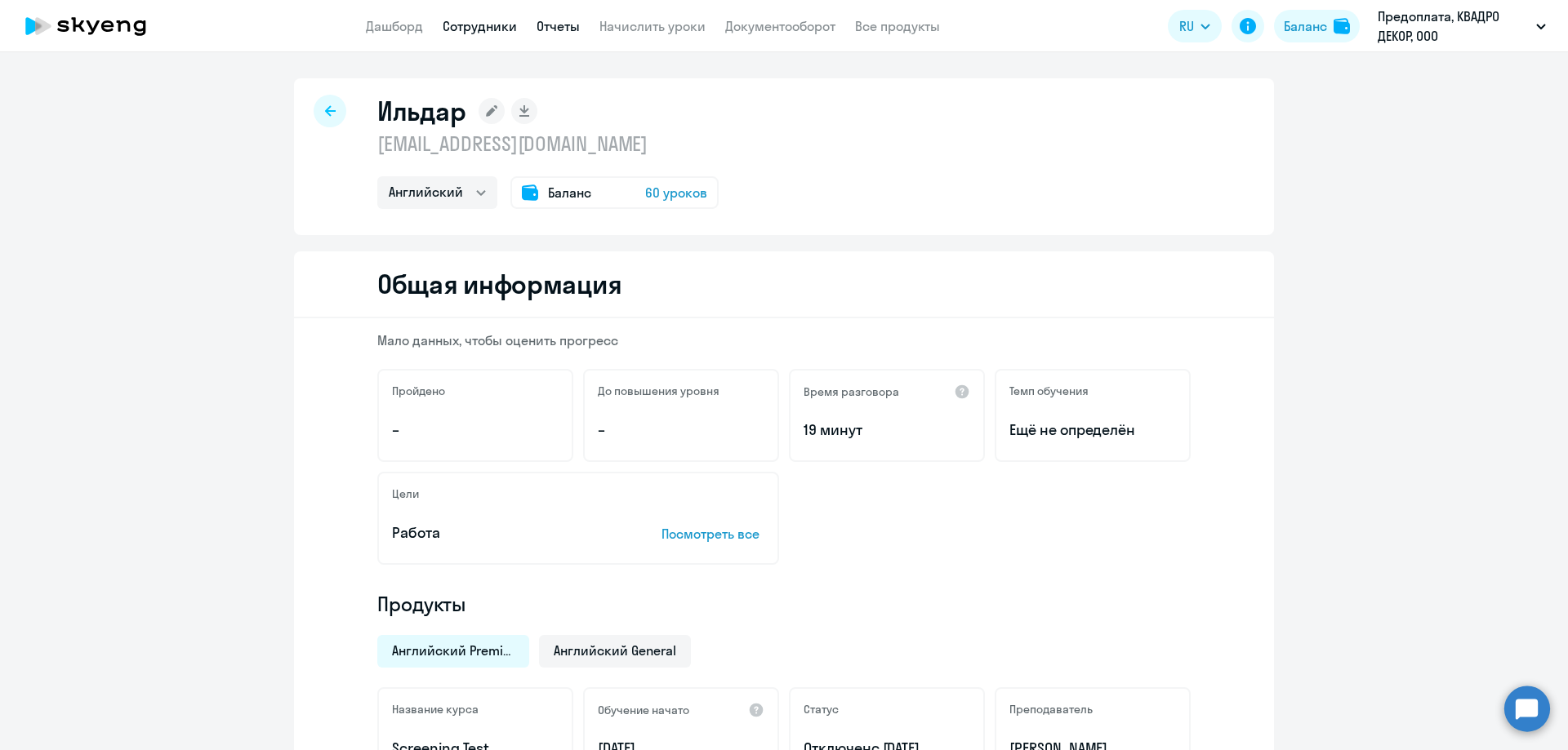
click at [561, 28] on link "Отчеты" at bounding box center [559, 26] width 44 height 16
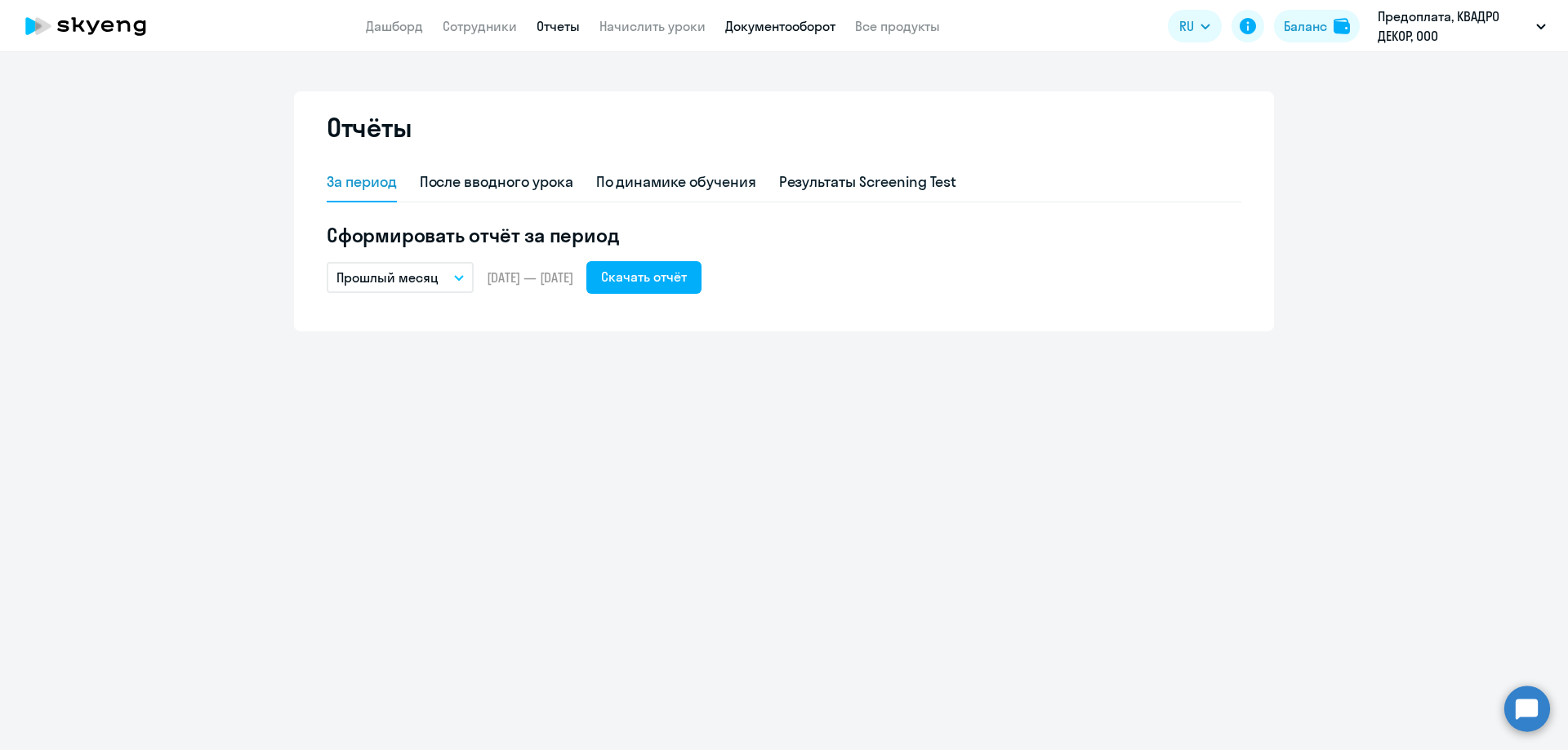
click at [787, 29] on link "Документооборот" at bounding box center [779, 26] width 110 height 16
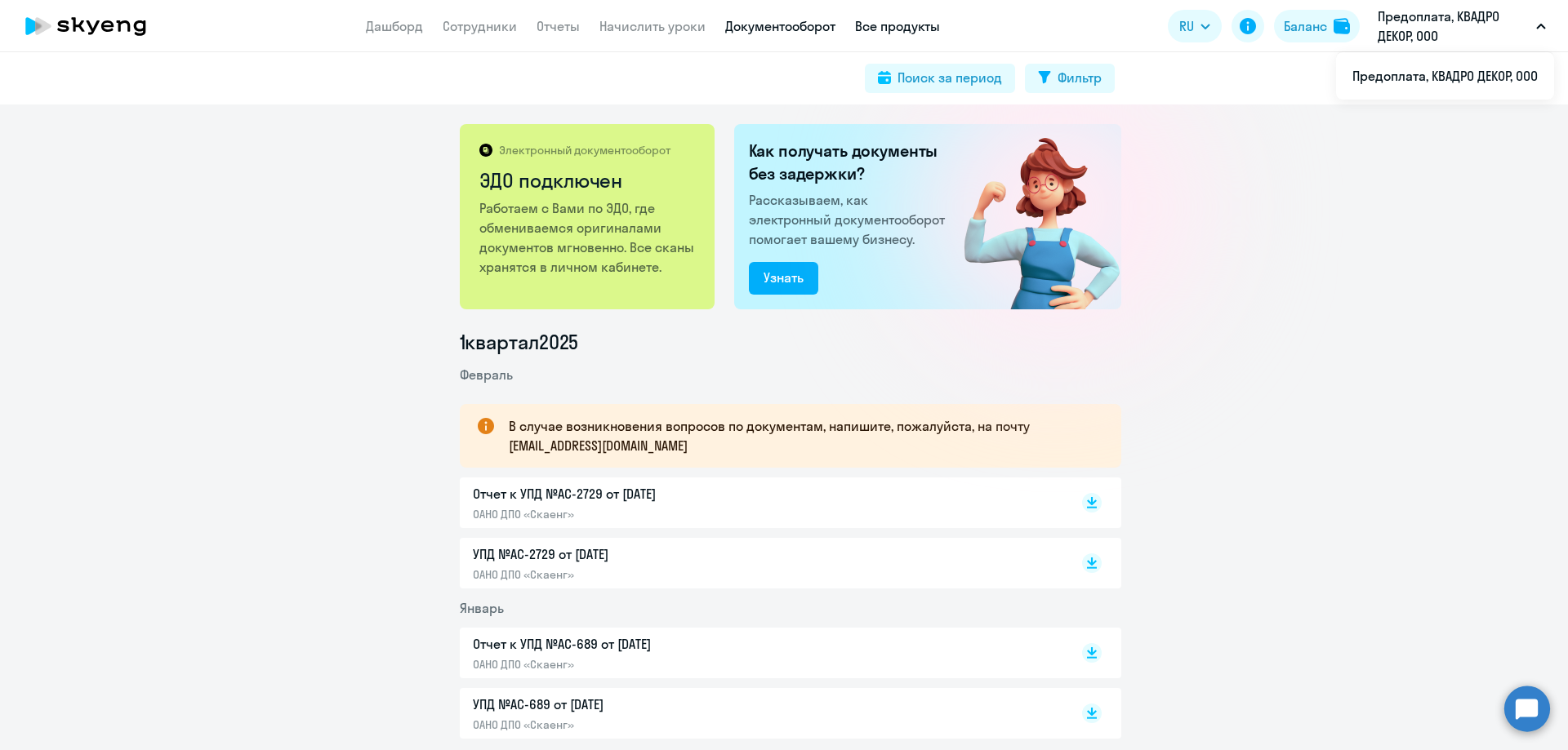
click at [883, 27] on link "Все продукты" at bounding box center [898, 26] width 85 height 16
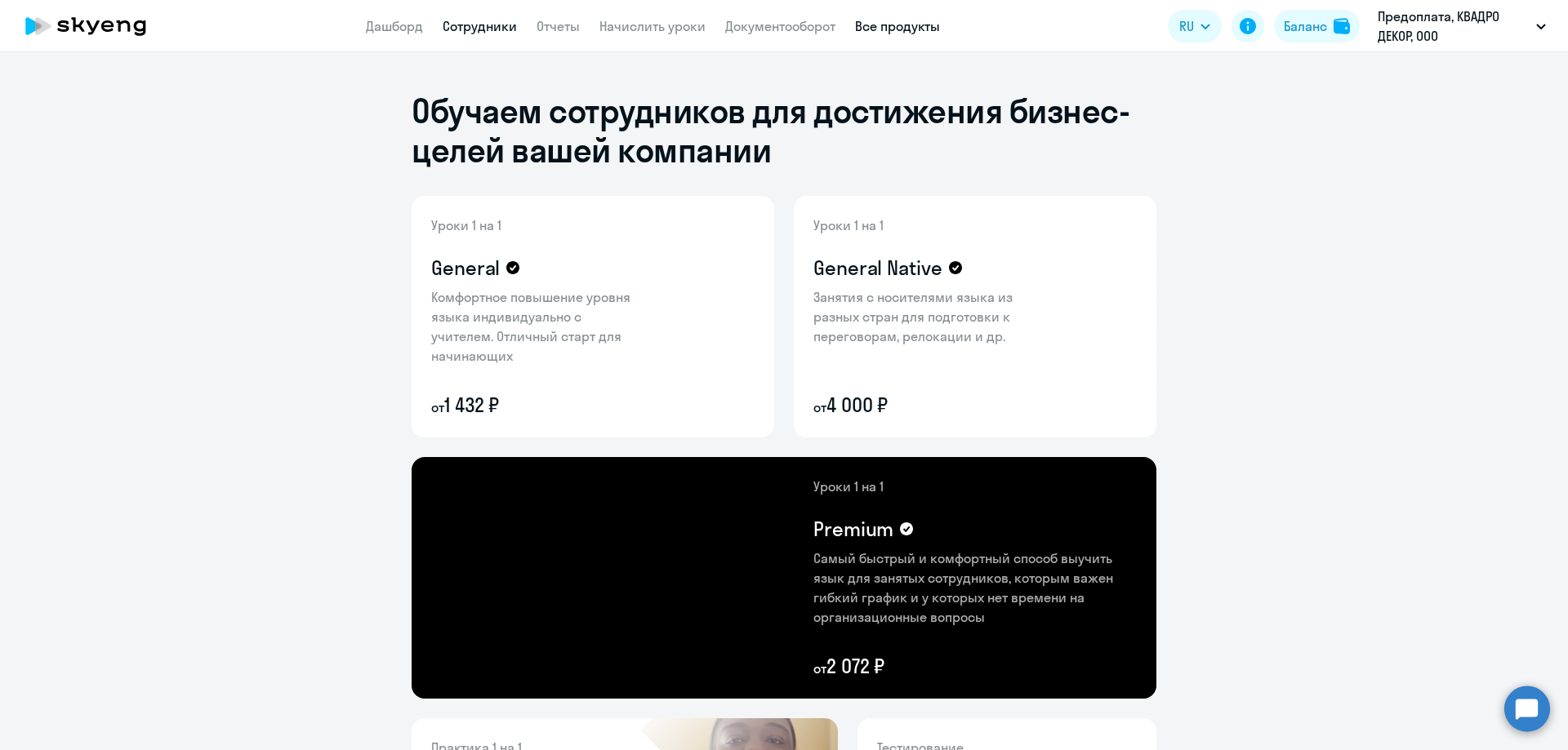
click at [462, 28] on link "Сотрудники" at bounding box center [480, 26] width 74 height 16
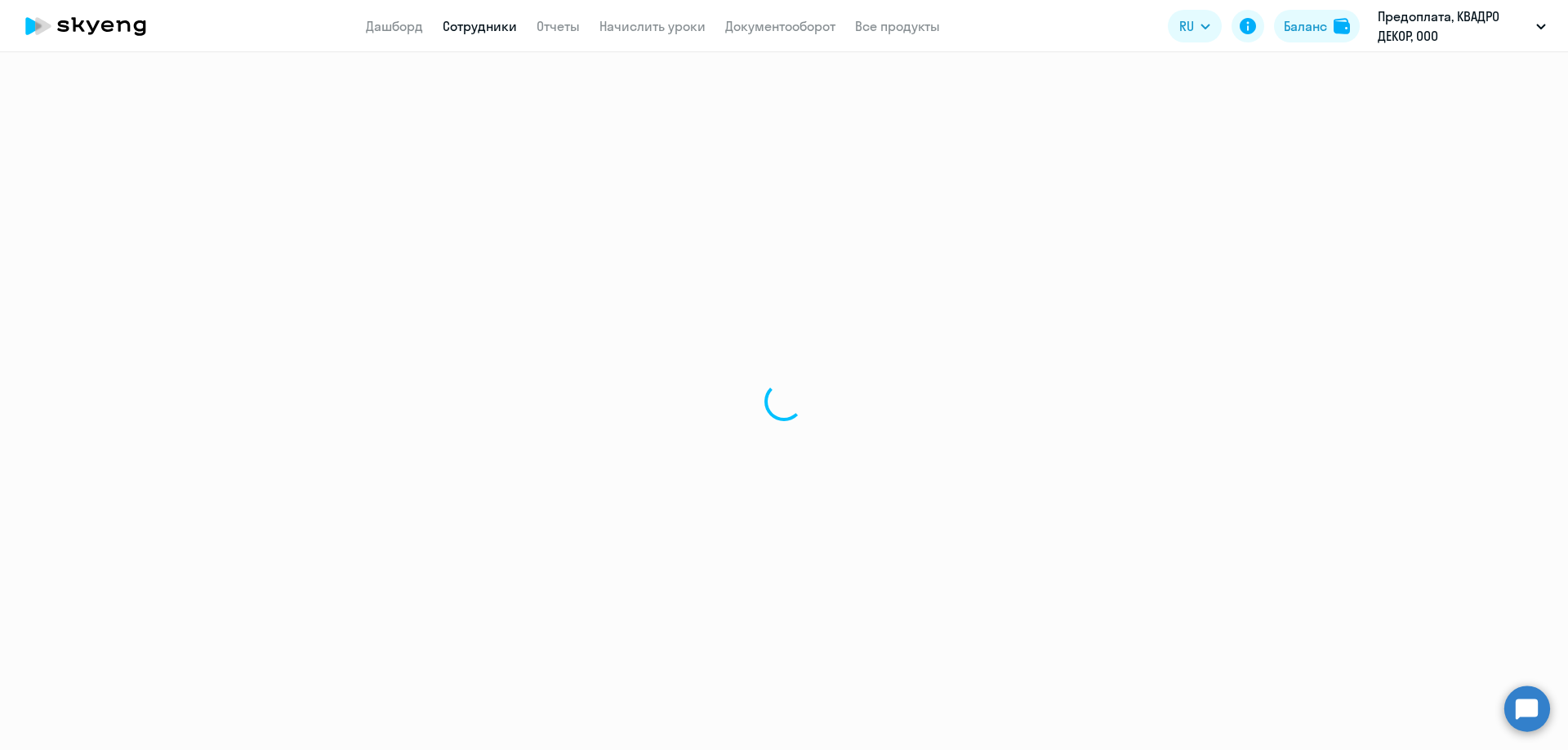
select select "30"
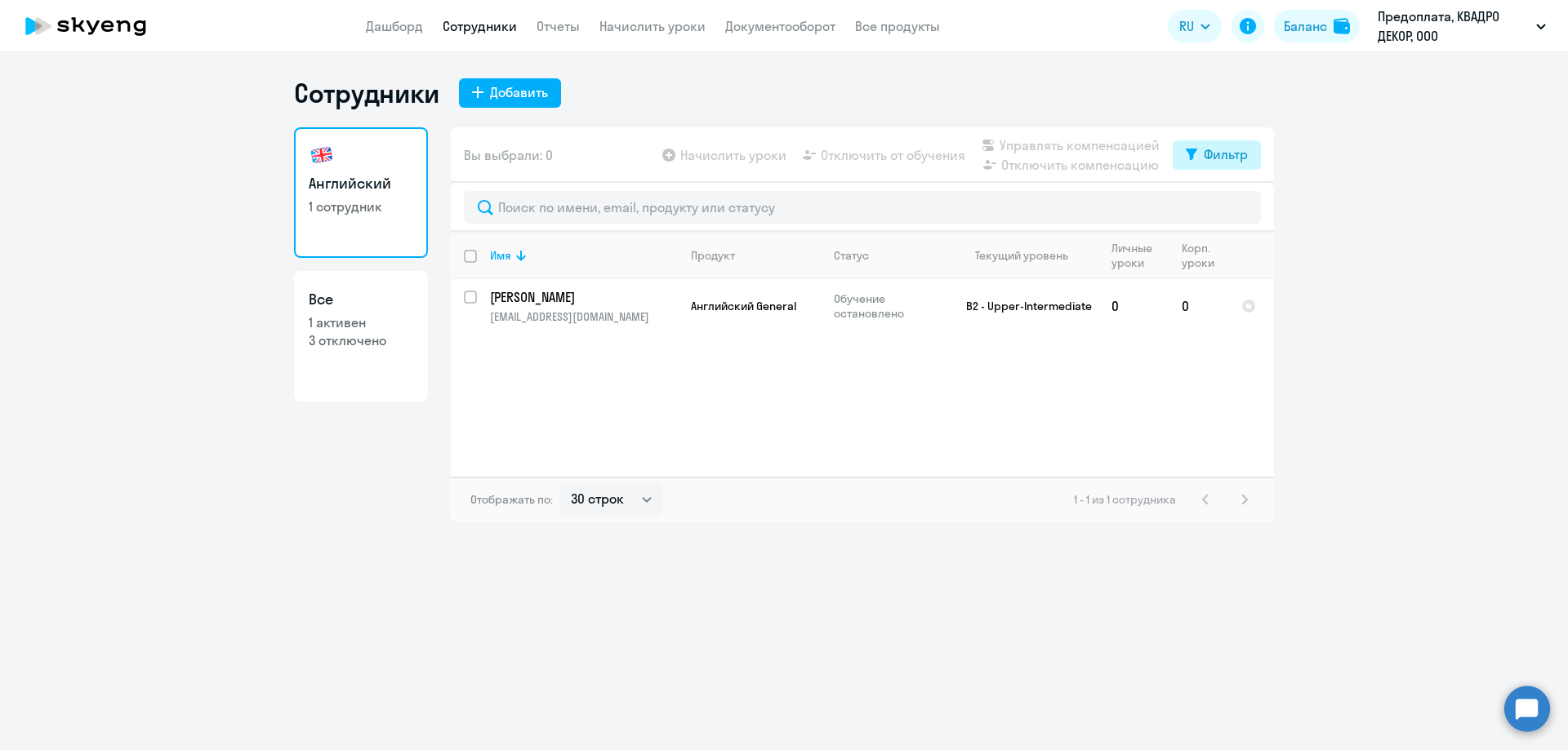
click at [1204, 157] on div "Фильтр" at bounding box center [1226, 154] width 45 height 20
click at [1235, 215] on span at bounding box center [1234, 208] width 28 height 16
click at [1220, 208] on input "checkbox" at bounding box center [1219, 207] width 1 height 1
checkbox input "true"
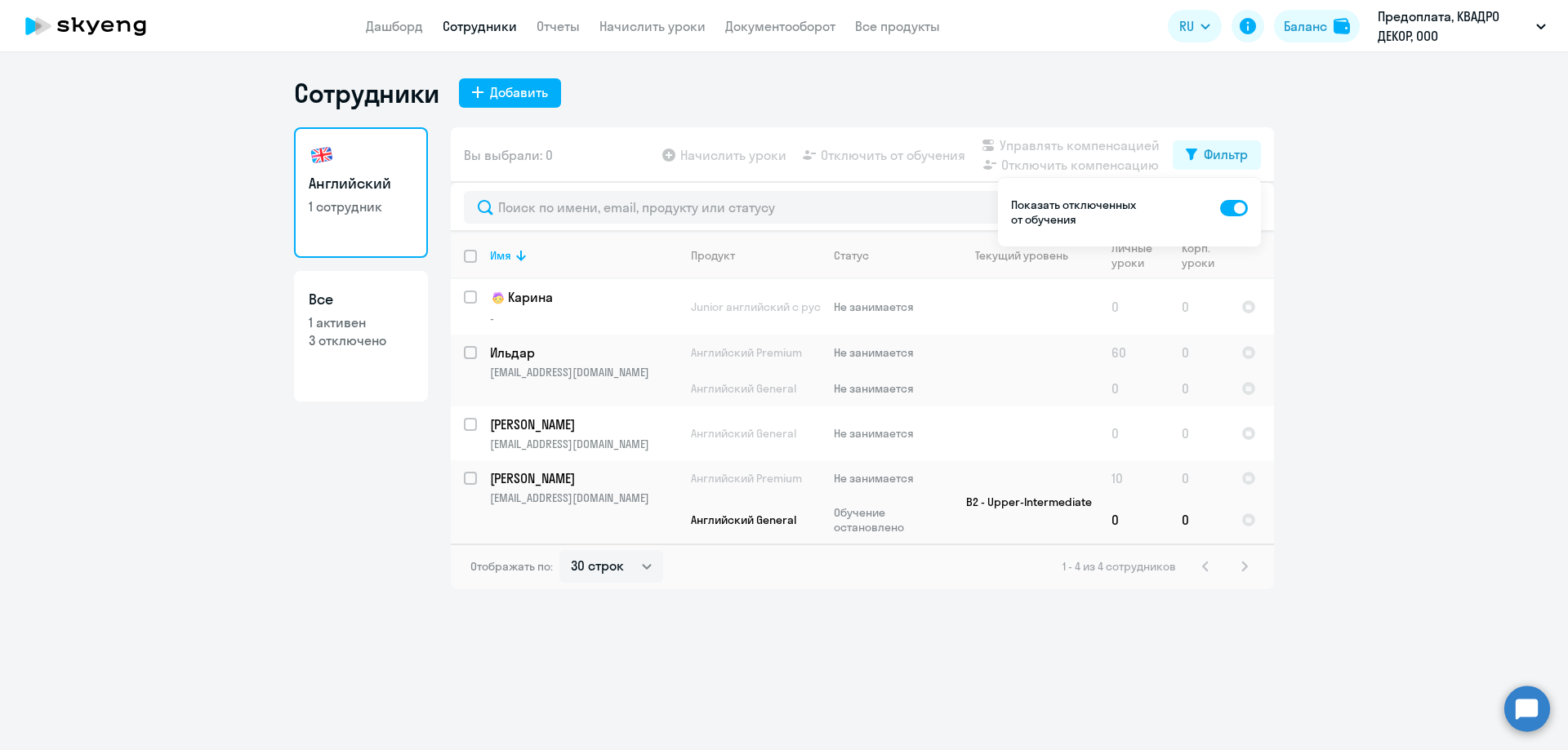
click at [1395, 191] on ng-component "Сотрудники Добавить Английский 1 сотрудник Все 1 активен 3 отключено Вы выбрали…" at bounding box center [784, 333] width 1568 height 513
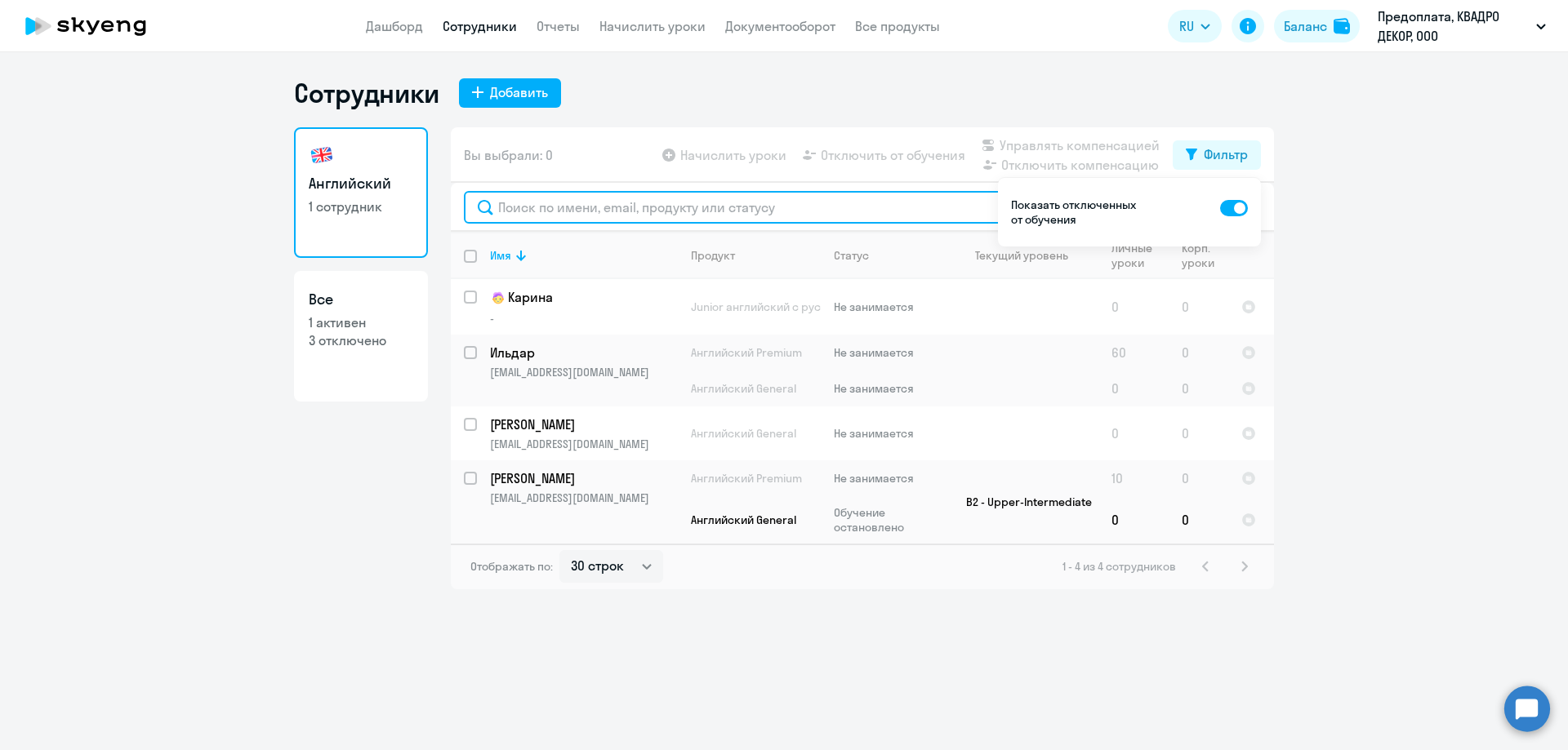
click at [928, 206] on input "text" at bounding box center [863, 207] width 798 height 33
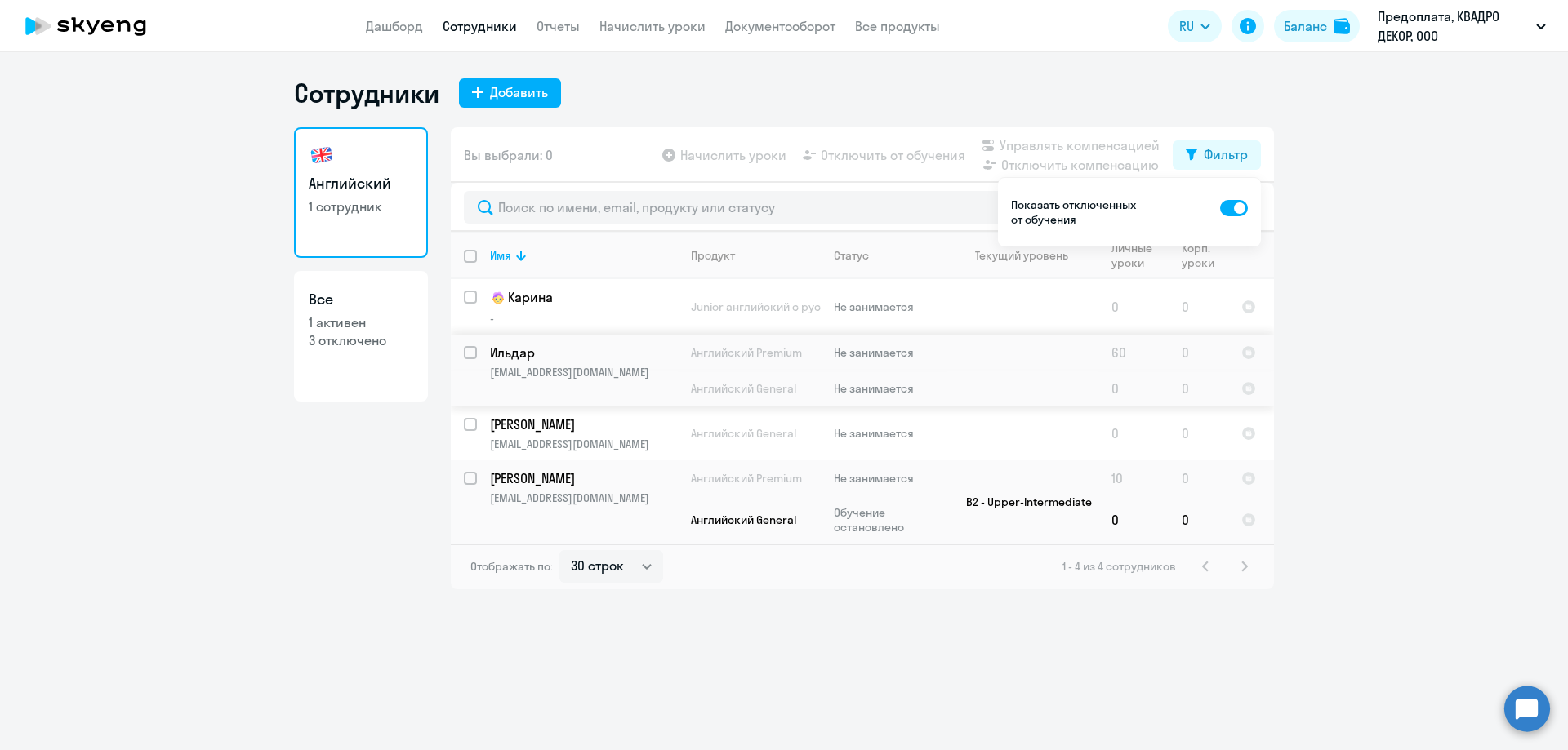
click at [636, 370] on p "iilyazov@yandex.ru" at bounding box center [584, 372] width 187 height 15
select select "english"
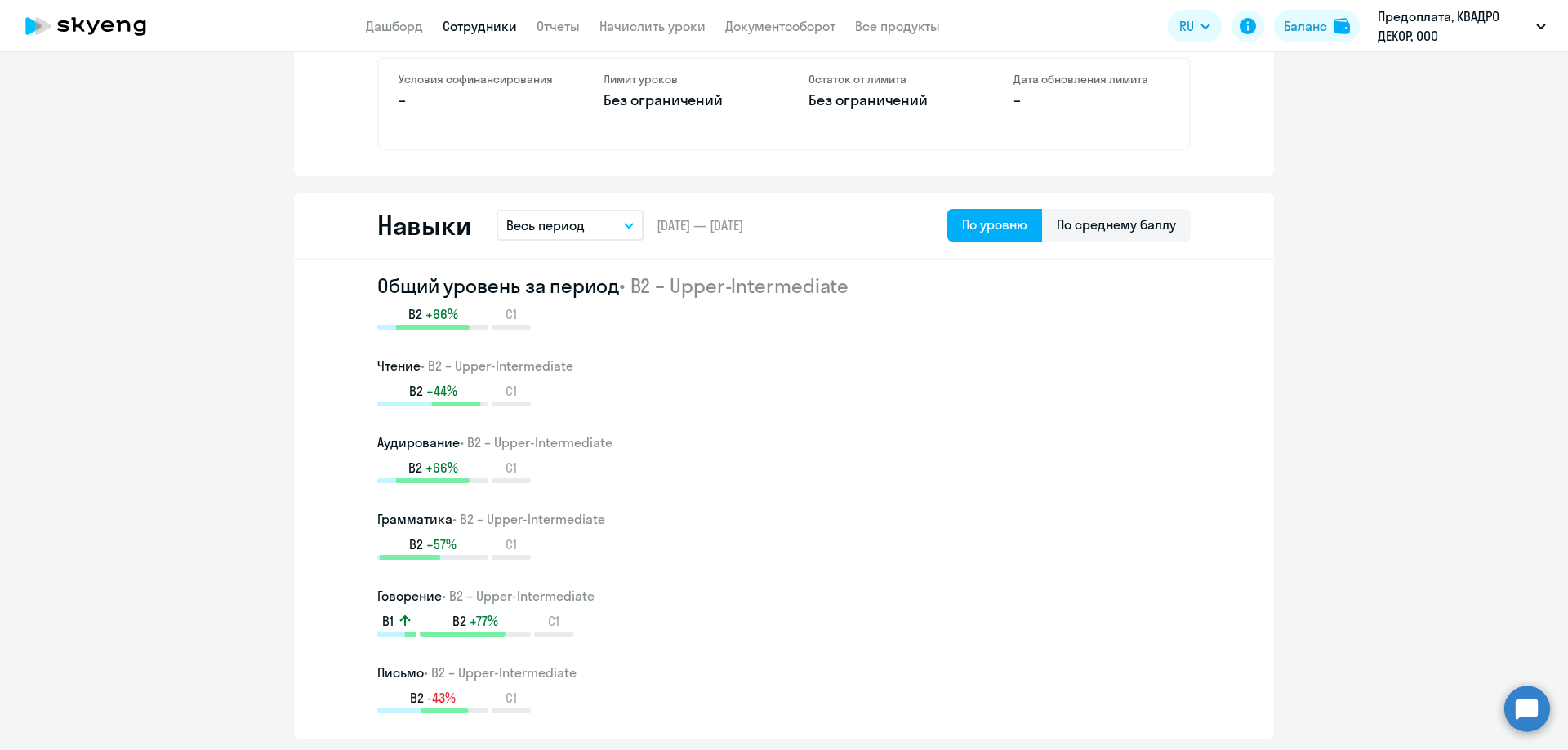
scroll to position [735, 0]
click at [1121, 208] on div "По среднему баллу" at bounding box center [1116, 223] width 149 height 33
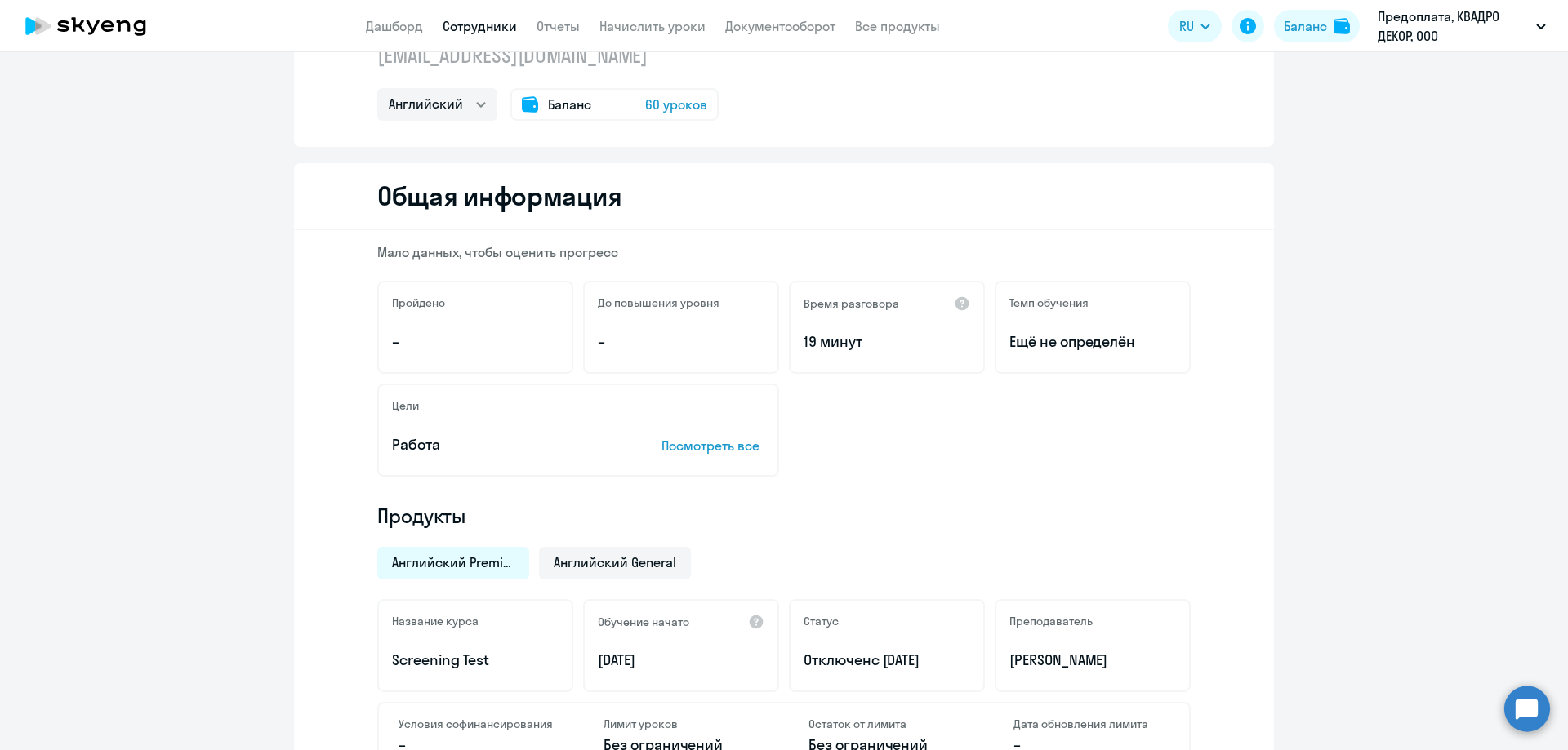
scroll to position [0, 0]
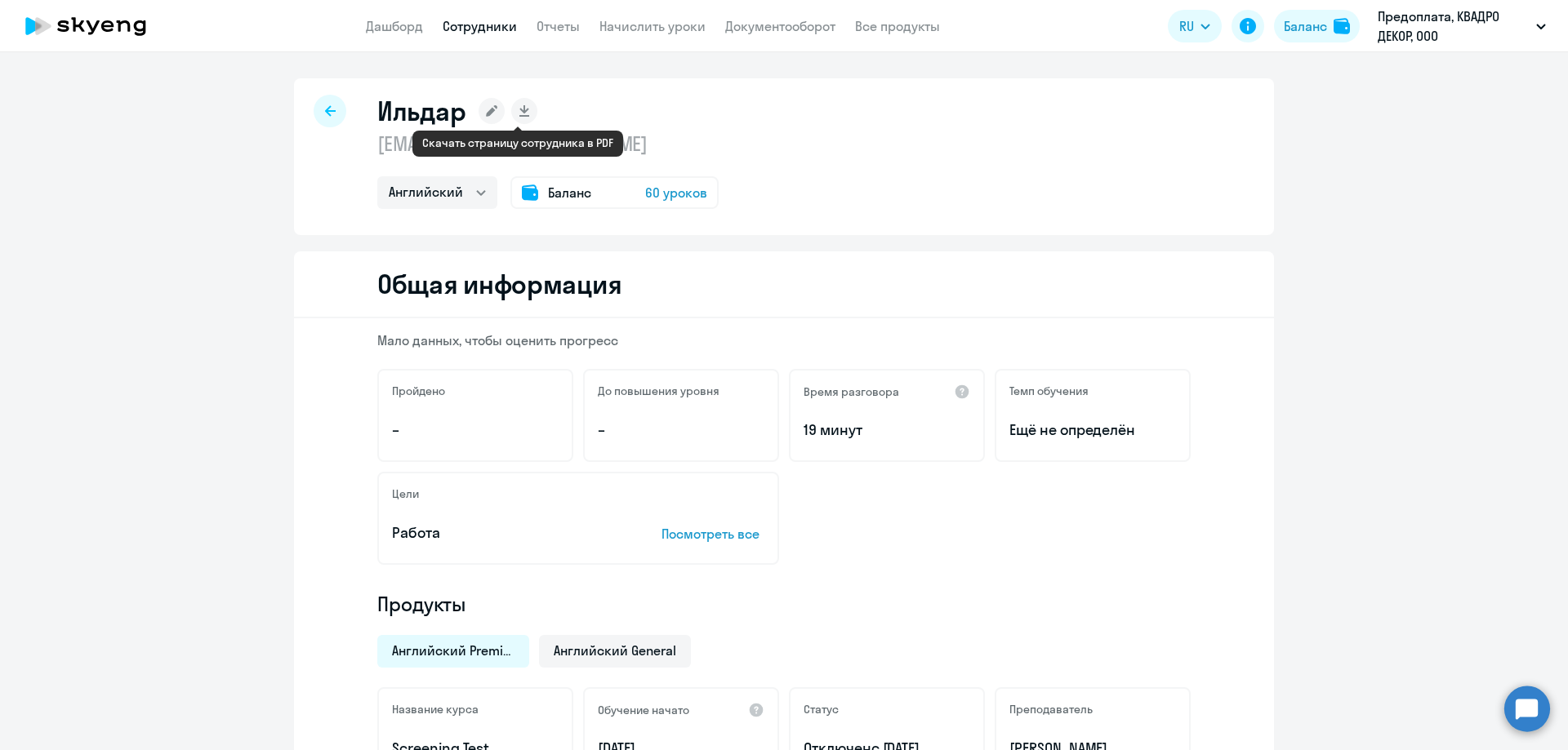
click at [520, 112] on icon at bounding box center [524, 109] width 9 height 8
click at [116, 27] on icon at bounding box center [85, 25] width 144 height 41
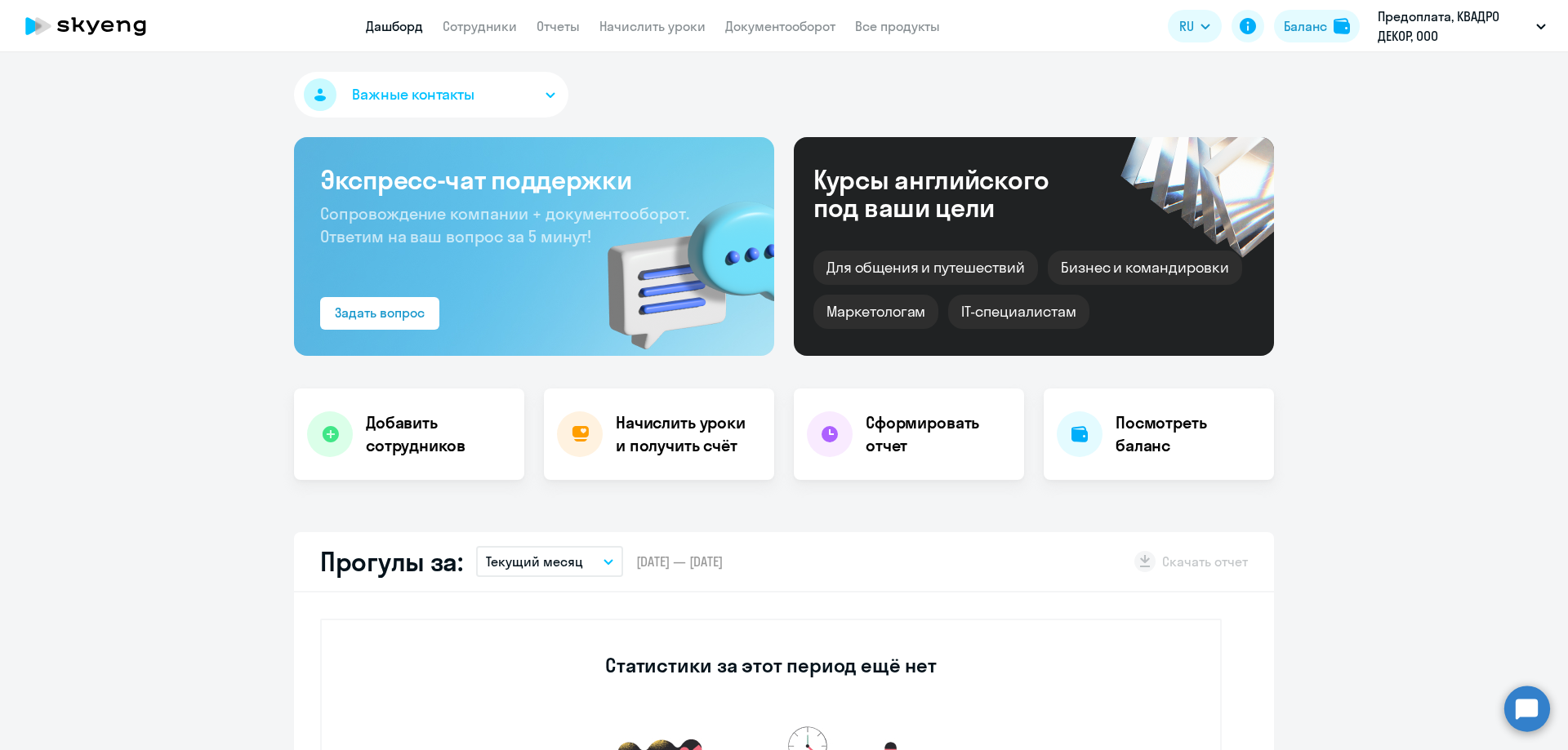
click at [116, 27] on icon at bounding box center [85, 25] width 144 height 41
select select "30"
click at [1308, 23] on div "Баланс" at bounding box center [1305, 26] width 44 height 20
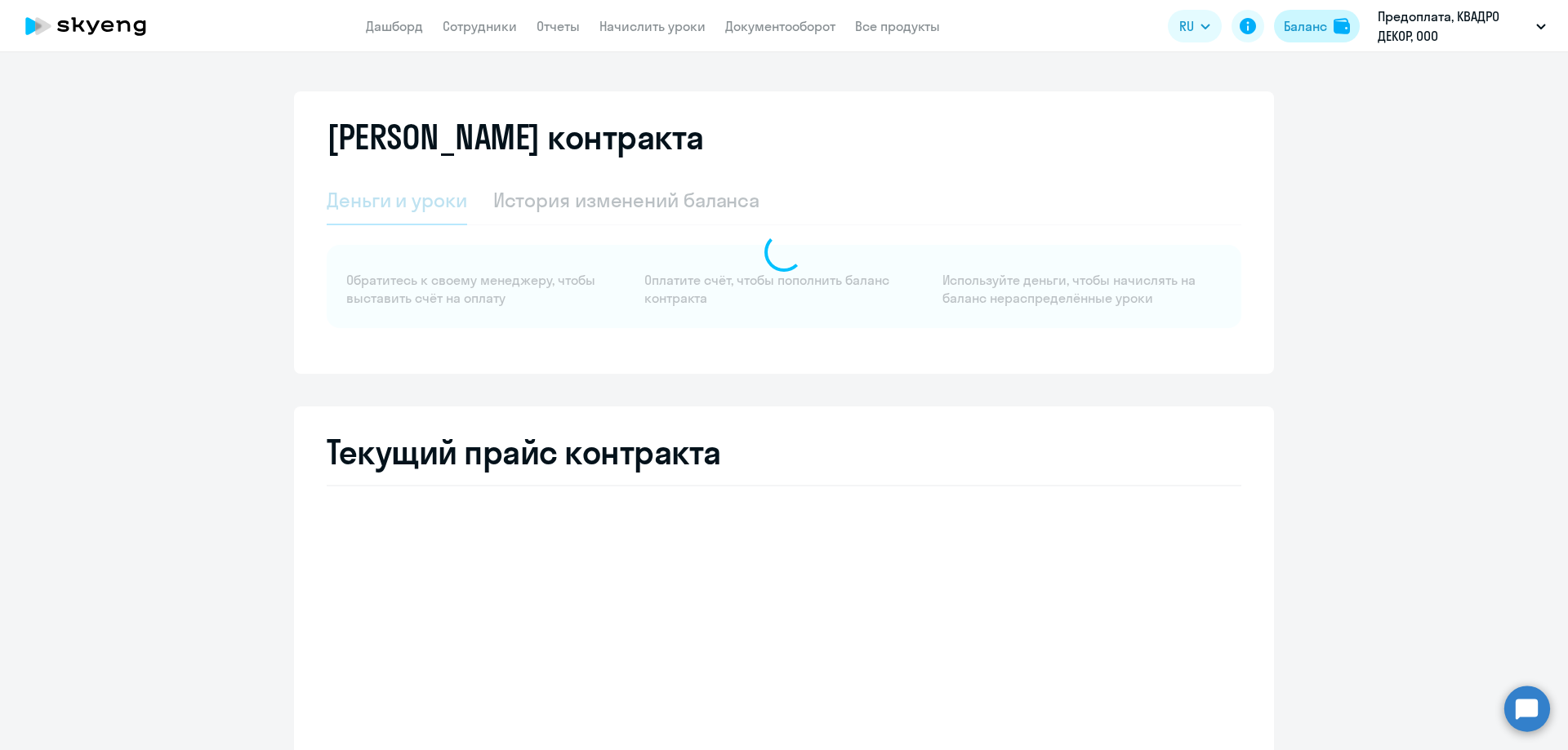
select select "english_adult_not_native_speaker"
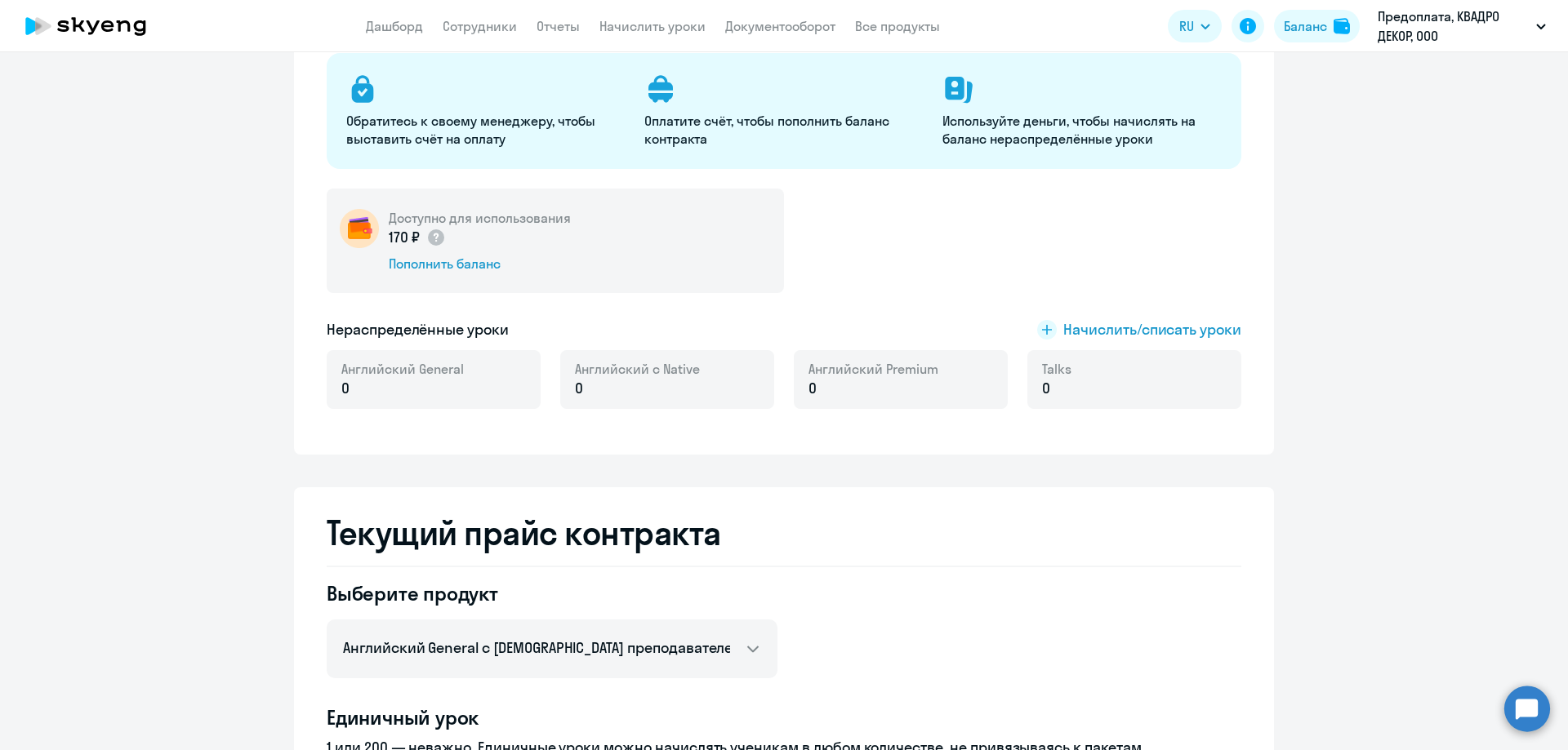
scroll to position [518, 0]
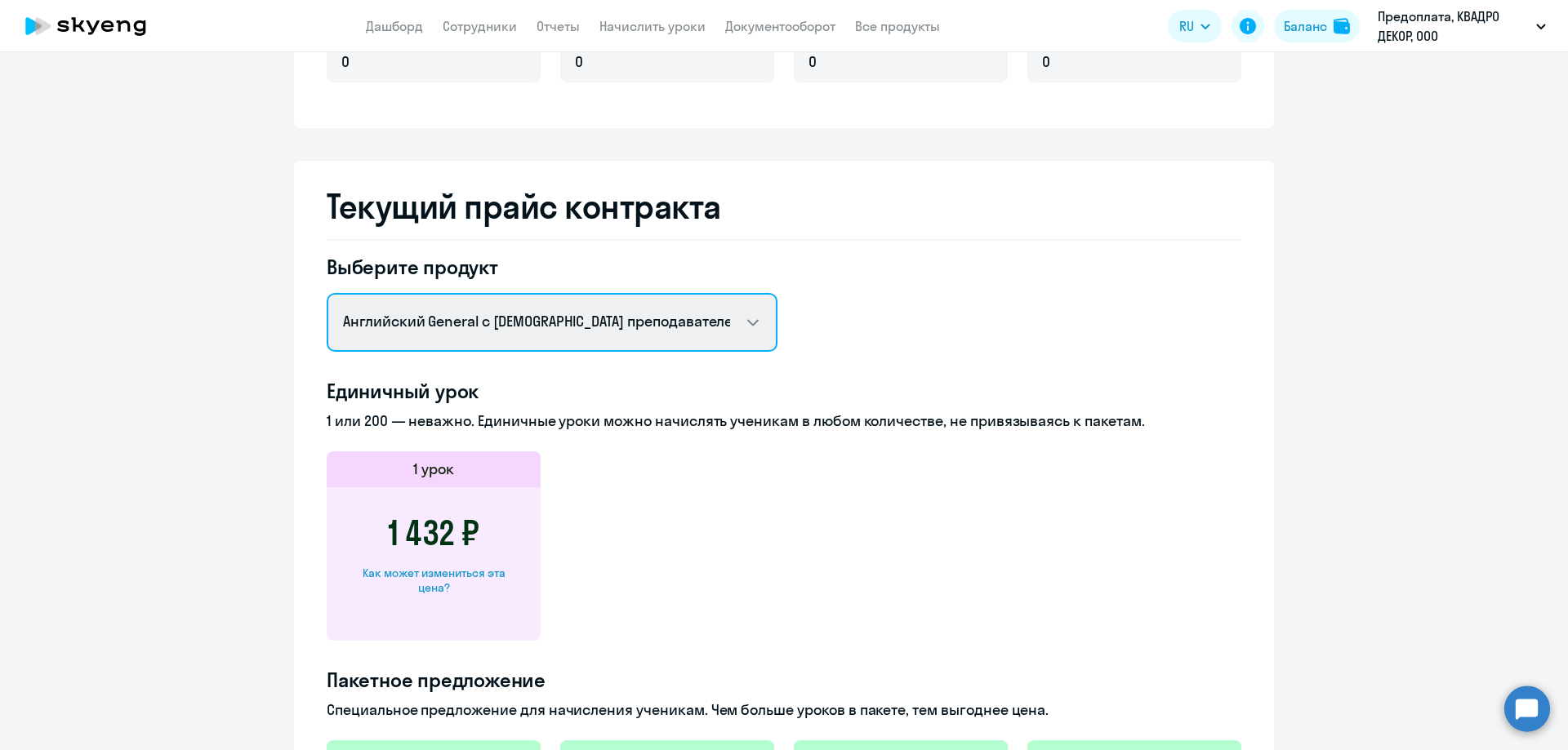
click at [726, 327] on select "Английский General с русскоговорящим преподавателем Английский General с англог…" at bounding box center [552, 322] width 451 height 59
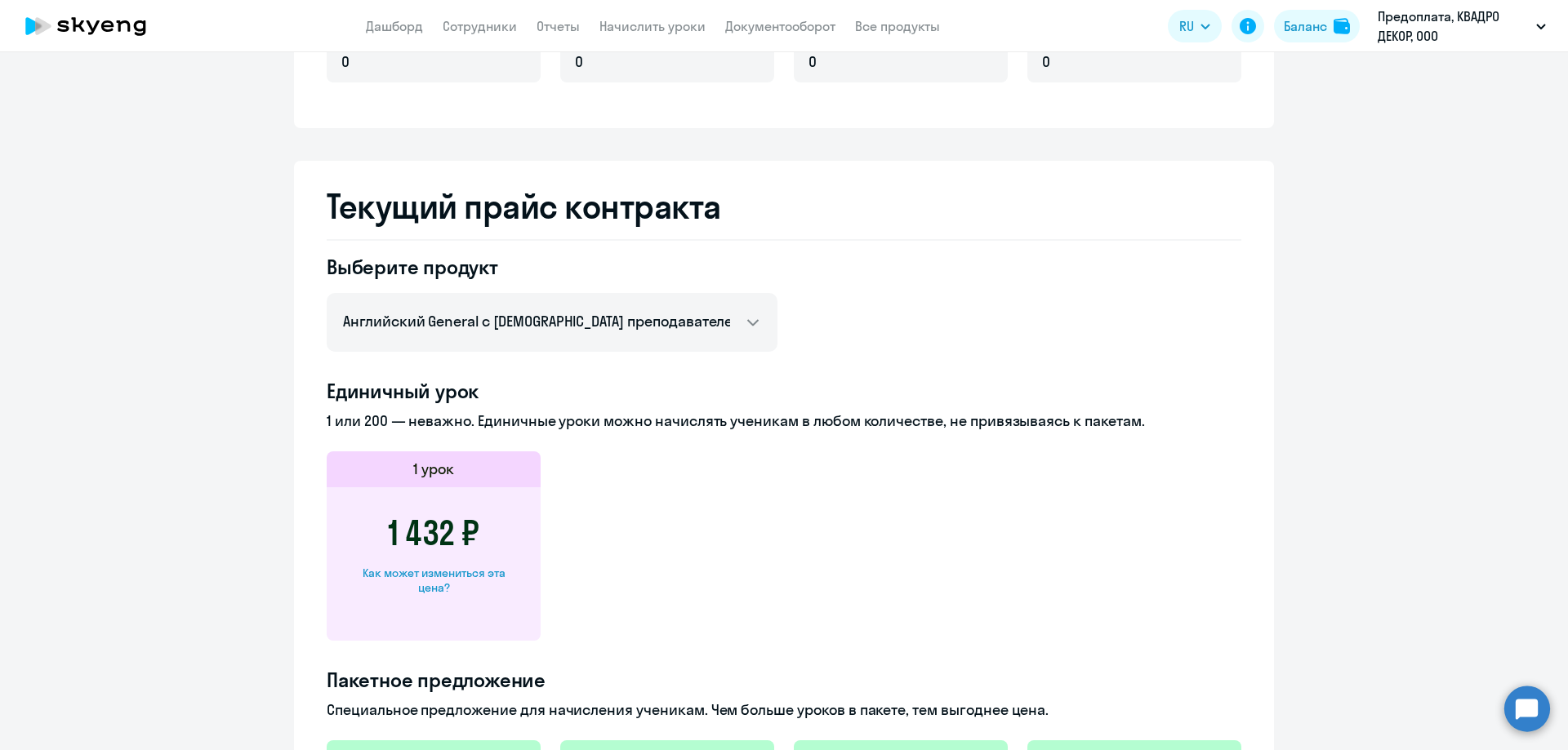
click at [895, 235] on div "Текущий прайс контракта Выберите продукт Английский General с русскоговорящим п…" at bounding box center [784, 673] width 980 height 1024
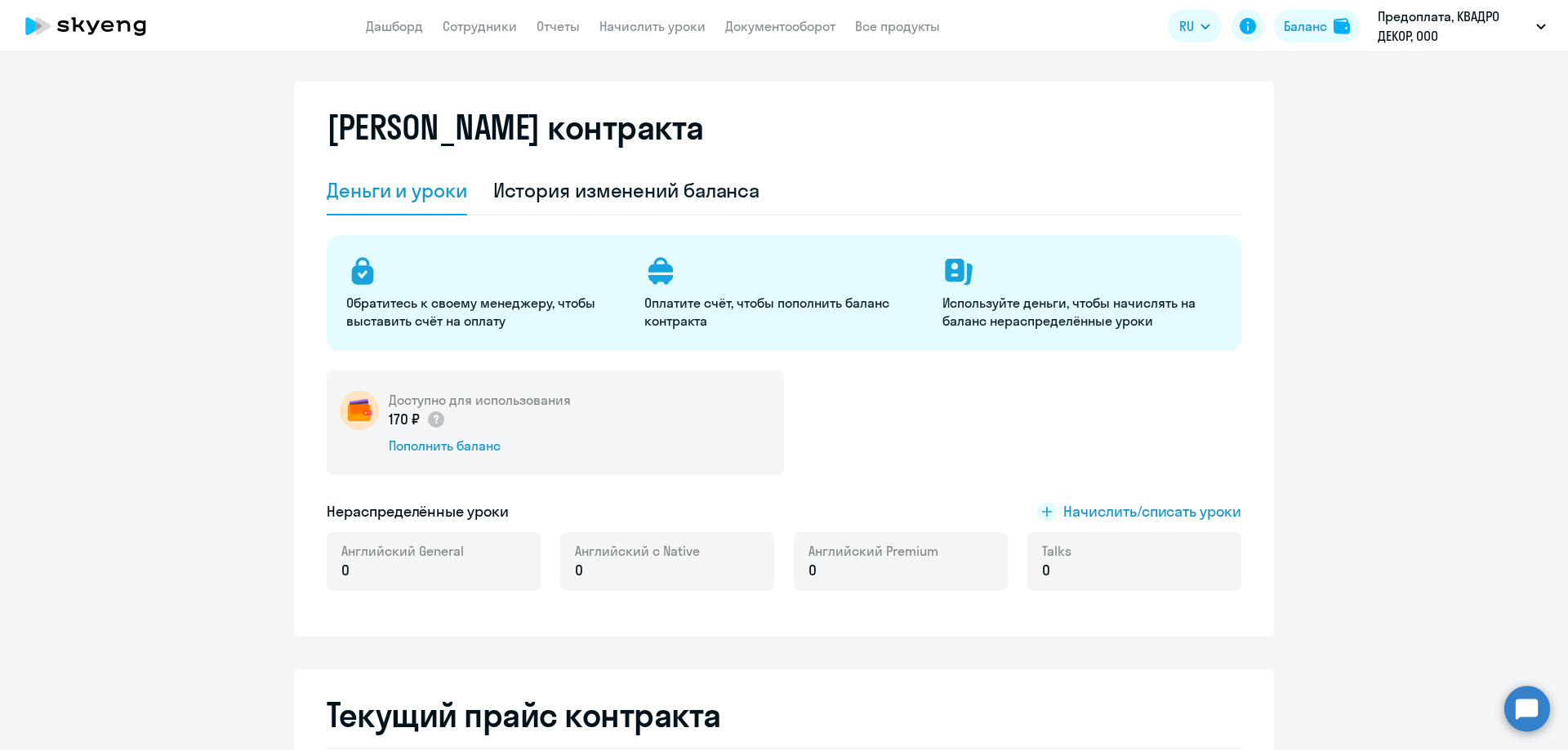
scroll to position [0, 0]
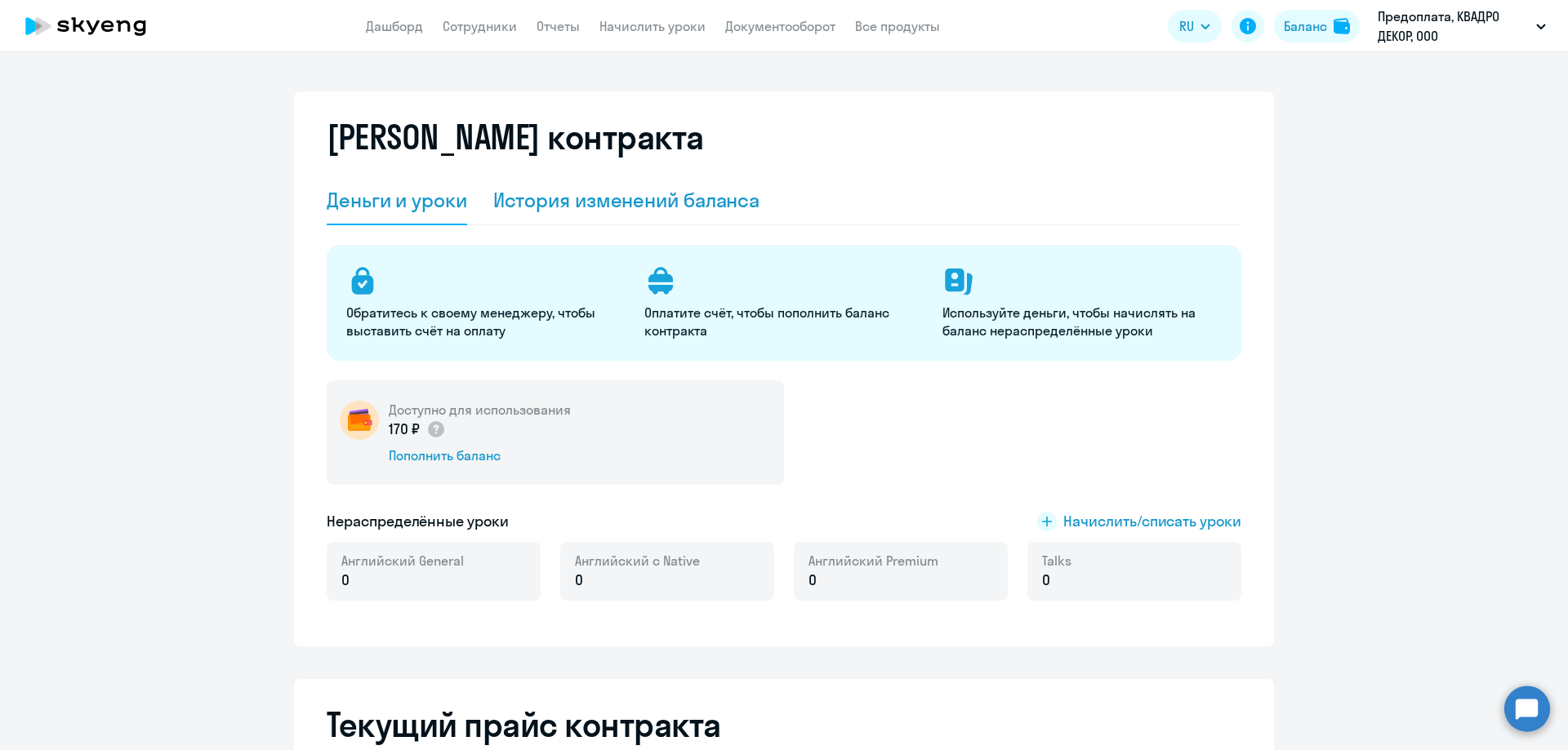
click at [685, 202] on div "История изменений баланса" at bounding box center [627, 200] width 267 height 26
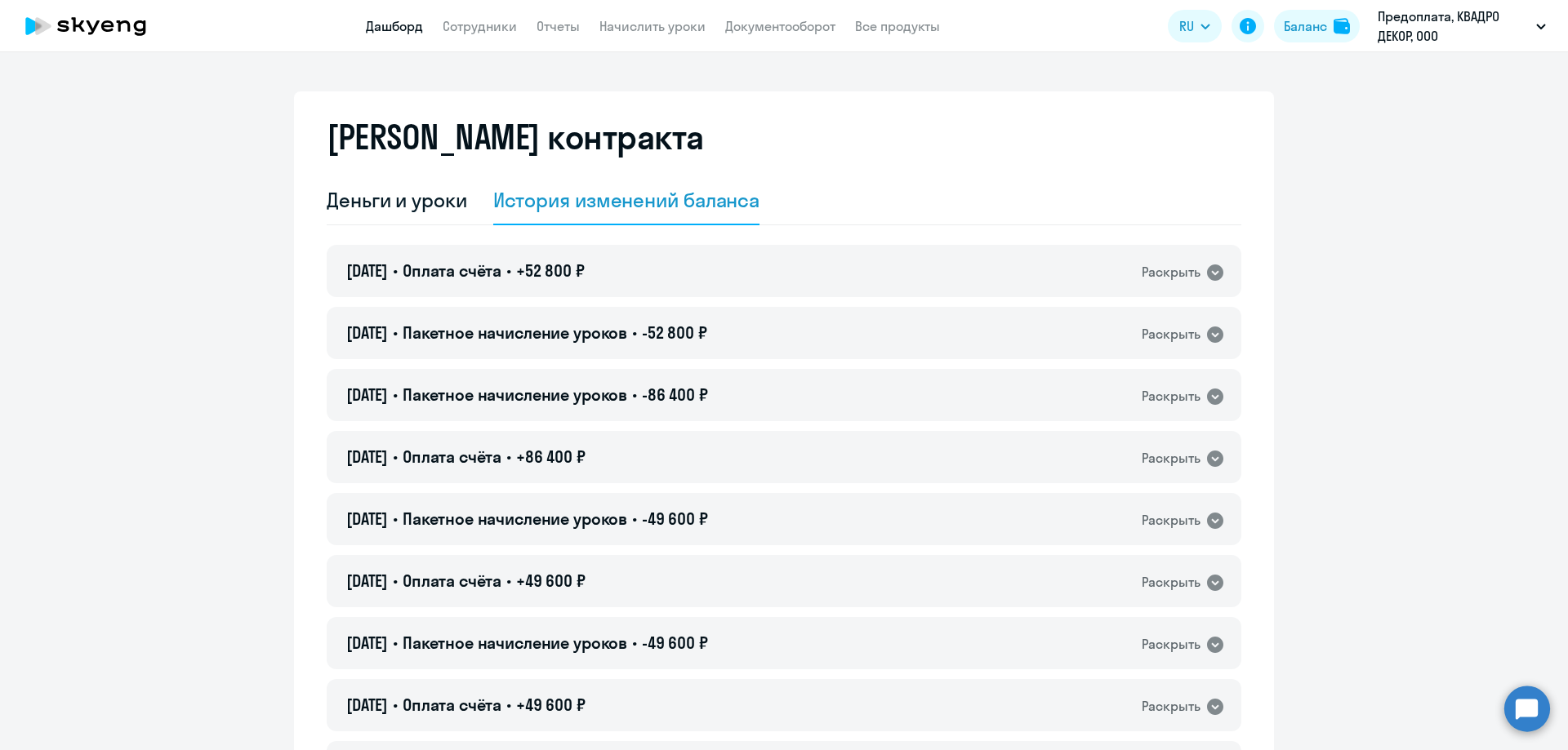
click at [406, 27] on link "Дашборд" at bounding box center [394, 26] width 57 height 16
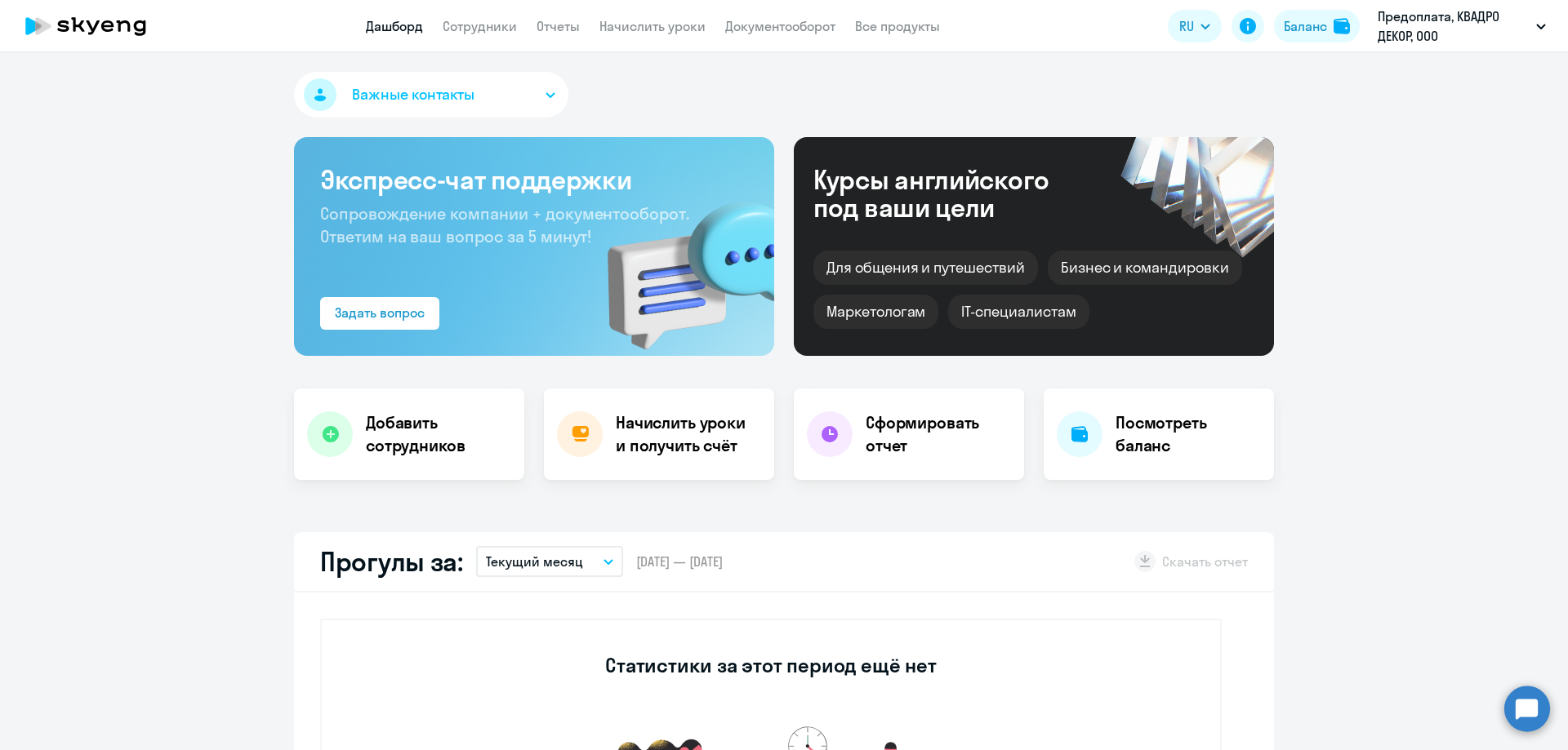
select select "30"
click at [105, 30] on icon at bounding box center [106, 25] width 12 height 12
click at [121, 15] on icon at bounding box center [85, 25] width 144 height 41
click at [37, 13] on icon at bounding box center [85, 25] width 144 height 41
click at [43, 27] on icon at bounding box center [43, 26] width 15 height 18
